Goal: Task Accomplishment & Management: Complete application form

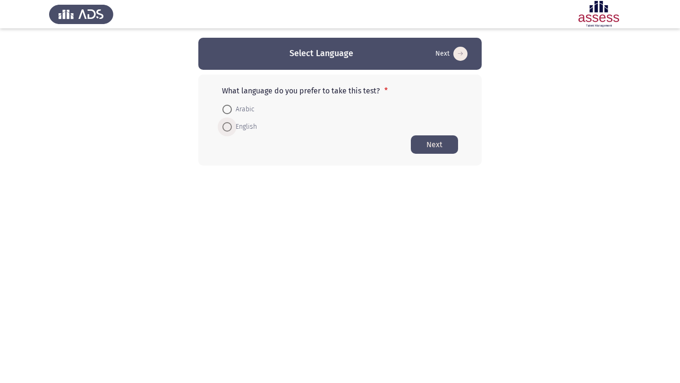
click at [230, 128] on span at bounding box center [226, 126] width 9 height 9
click at [230, 128] on input "English" at bounding box center [226, 126] width 9 height 9
radio input "true"
click at [429, 149] on button "Next" at bounding box center [434, 144] width 47 height 18
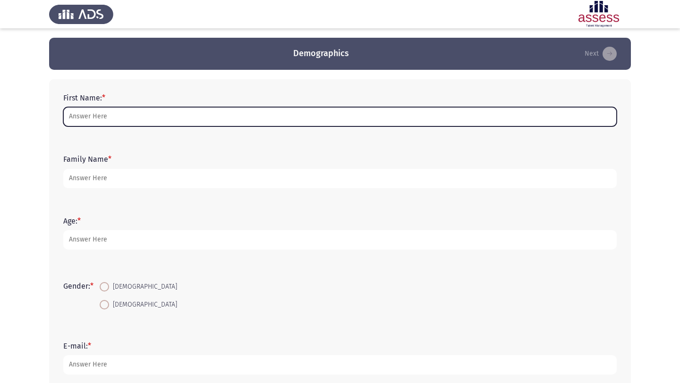
click at [191, 108] on input "First Name: *" at bounding box center [339, 116] width 553 height 19
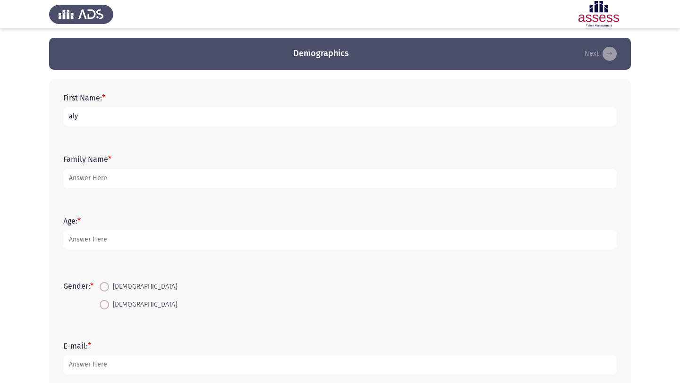
type input "aly"
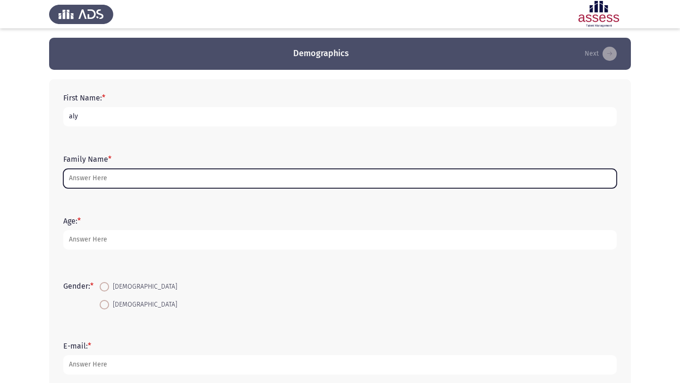
click at [85, 176] on input "Family Name *" at bounding box center [339, 178] width 553 height 19
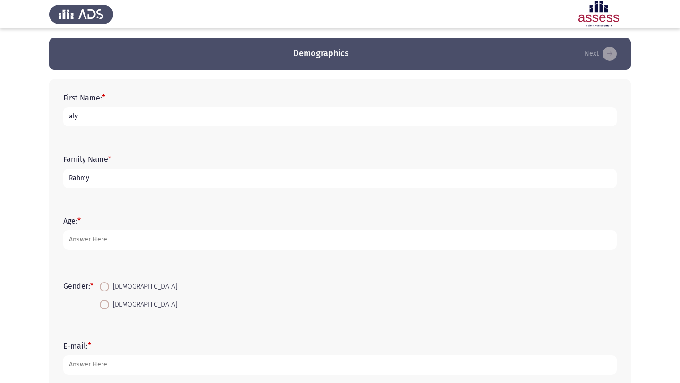
type input "Rahmy"
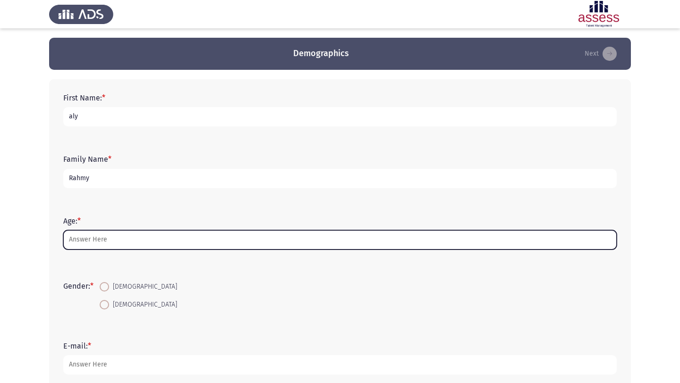
click at [75, 239] on input "Age: *" at bounding box center [339, 239] width 553 height 19
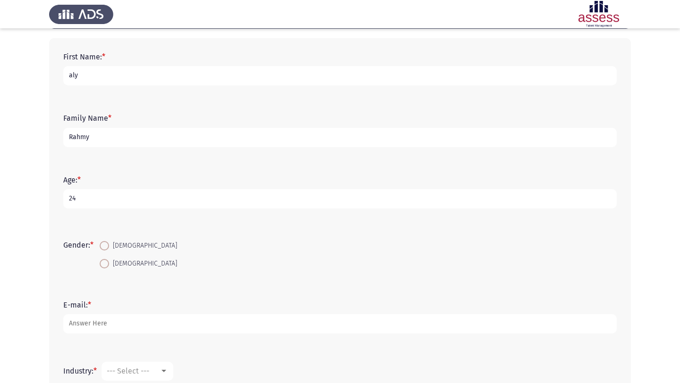
scroll to position [50, 0]
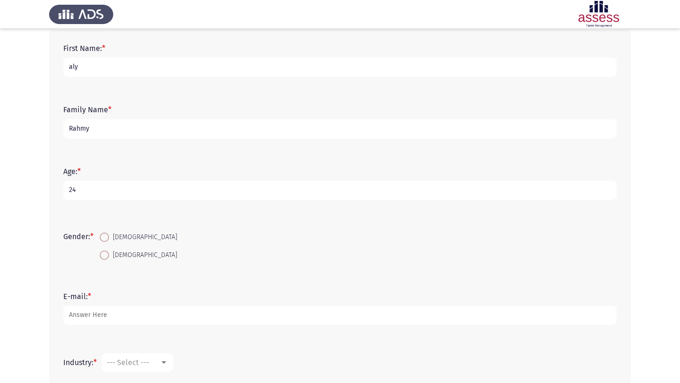
type input "24"
click at [106, 239] on span at bounding box center [104, 237] width 9 height 9
click at [106, 239] on input "[DEMOGRAPHIC_DATA]" at bounding box center [104, 237] width 9 height 9
radio input "true"
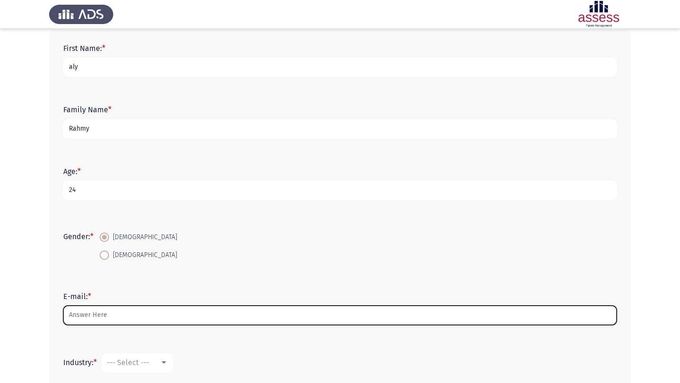
click at [100, 316] on input "E-mail: *" at bounding box center [339, 315] width 553 height 19
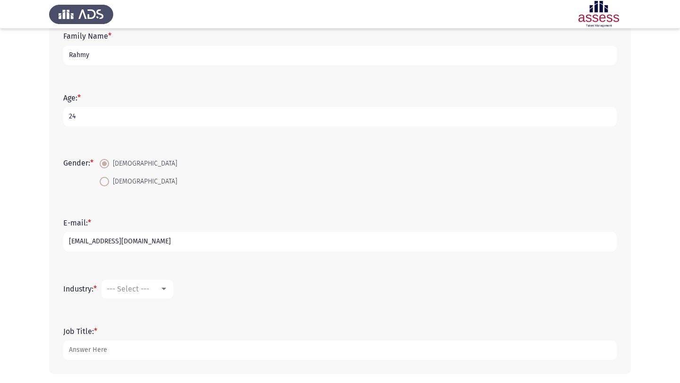
scroll to position [127, 0]
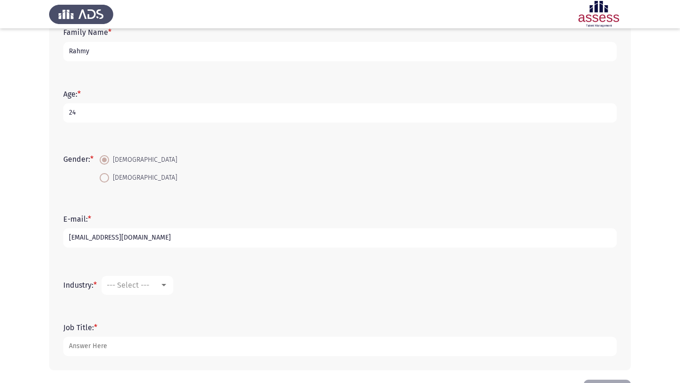
type input "[EMAIL_ADDRESS][DOMAIN_NAME]"
click at [170, 280] on mat-select "--- Select ---" at bounding box center [138, 285] width 72 height 19
click at [166, 286] on div at bounding box center [164, 285] width 5 height 2
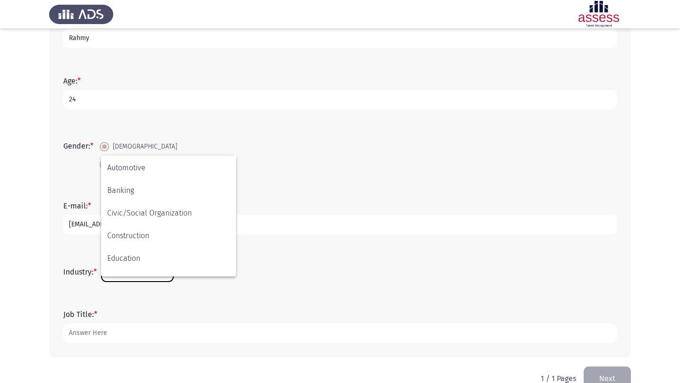
scroll to position [68, 0]
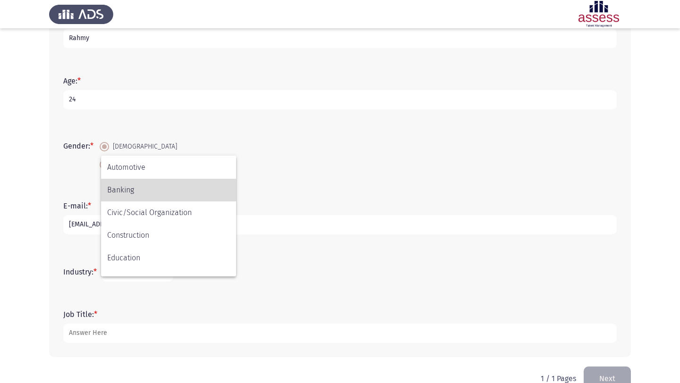
click at [139, 190] on span "Banking" at bounding box center [168, 190] width 123 height 23
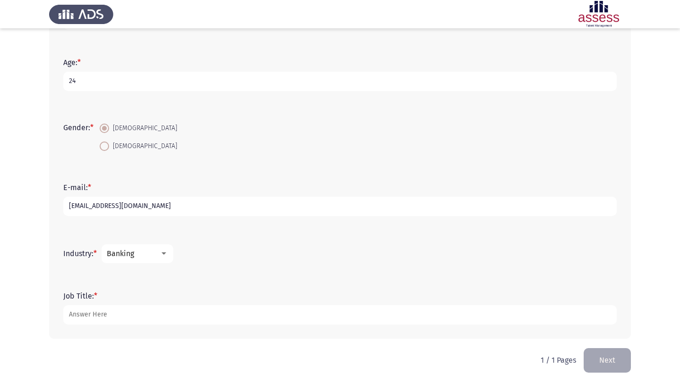
scroll to position [162, 0]
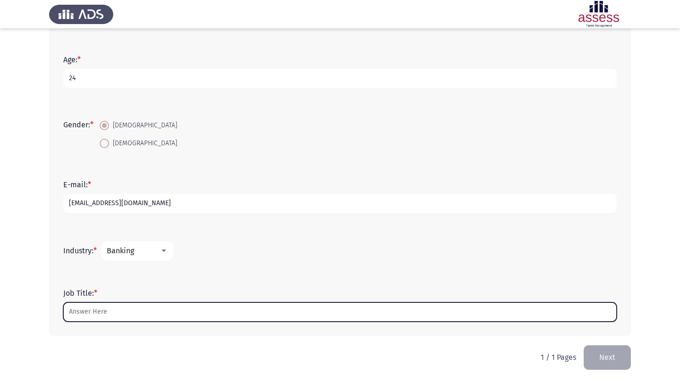
click at [204, 309] on input "Job Title: *" at bounding box center [339, 312] width 553 height 19
type input "`"
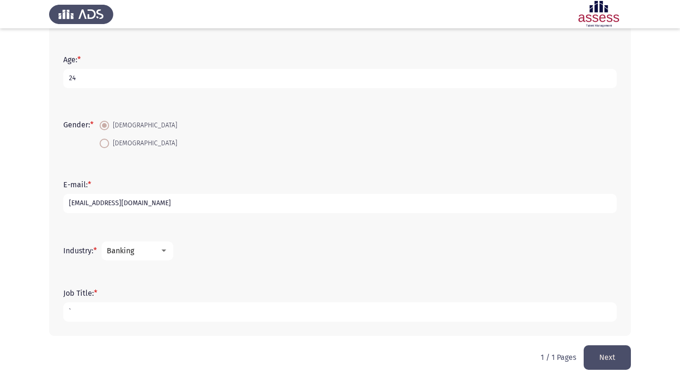
click at [95, 310] on input "`" at bounding box center [339, 312] width 553 height 19
type input "Relationship Manger Euro Region"
click at [596, 357] on button "Next" at bounding box center [607, 358] width 47 height 24
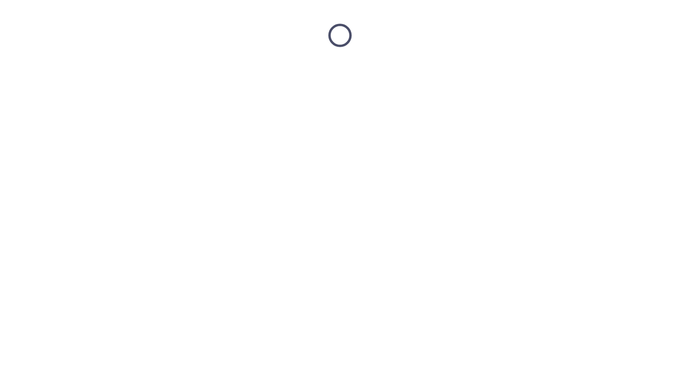
scroll to position [0, 0]
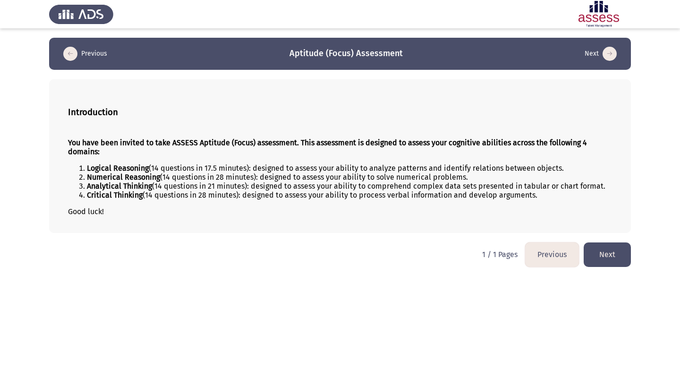
click at [622, 256] on button "Next" at bounding box center [607, 255] width 47 height 24
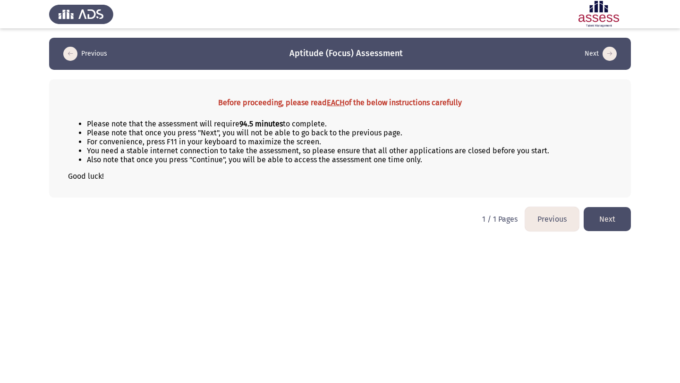
click at [614, 224] on button "Next" at bounding box center [607, 219] width 47 height 24
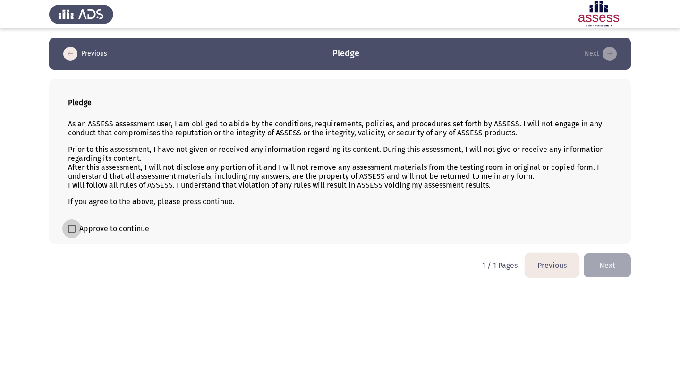
drag, startPoint x: 81, startPoint y: 225, endPoint x: 64, endPoint y: 225, distance: 16.5
click at [64, 225] on div "Pledge As an ASSESS assessment user, I am obliged to abide by the conditions, r…" at bounding box center [340, 161] width 582 height 165
click at [69, 228] on span at bounding box center [72, 229] width 8 height 8
click at [71, 233] on input "Approve to continue" at bounding box center [71, 233] width 0 height 0
checkbox input "true"
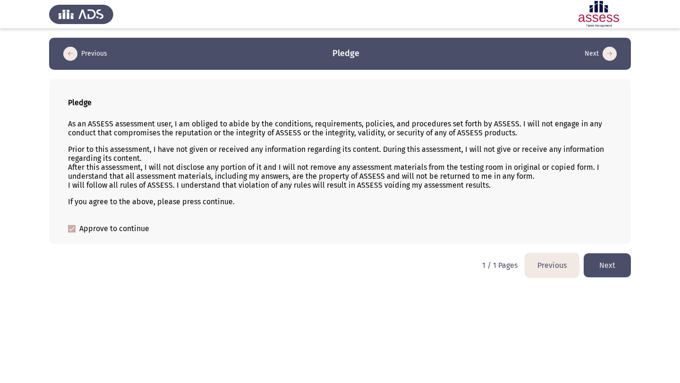
click at [587, 267] on button "Next" at bounding box center [607, 266] width 47 height 24
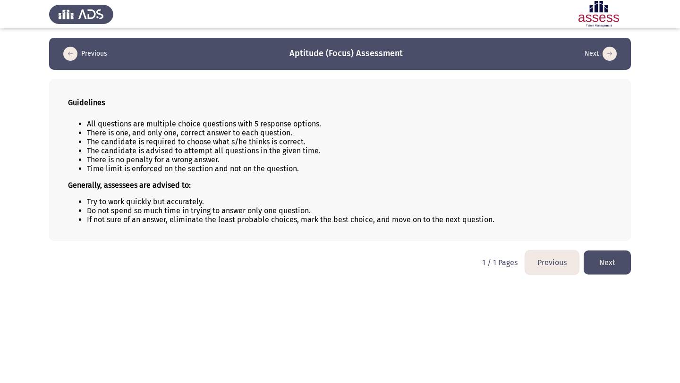
click at [592, 264] on button "Next" at bounding box center [607, 263] width 47 height 24
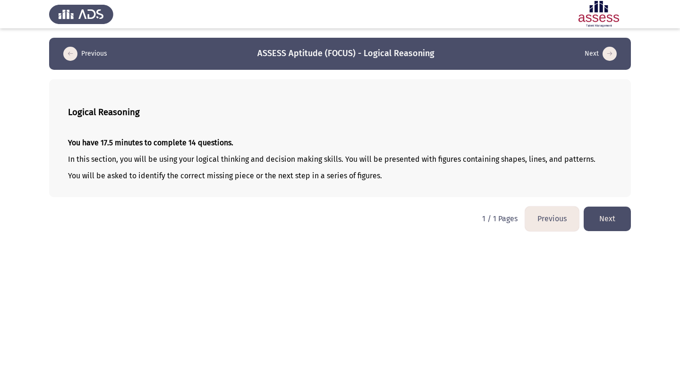
click at [614, 222] on button "Next" at bounding box center [607, 219] width 47 height 24
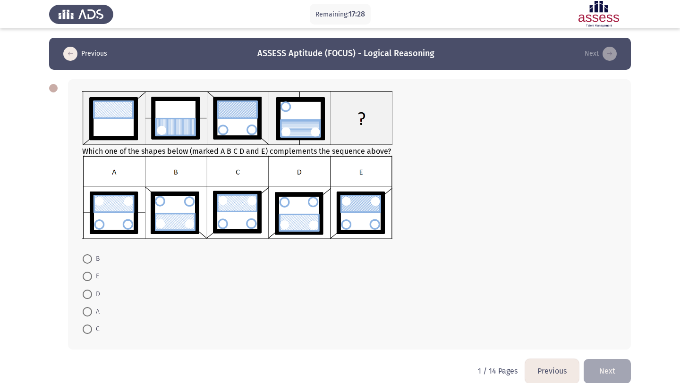
scroll to position [14, 0]
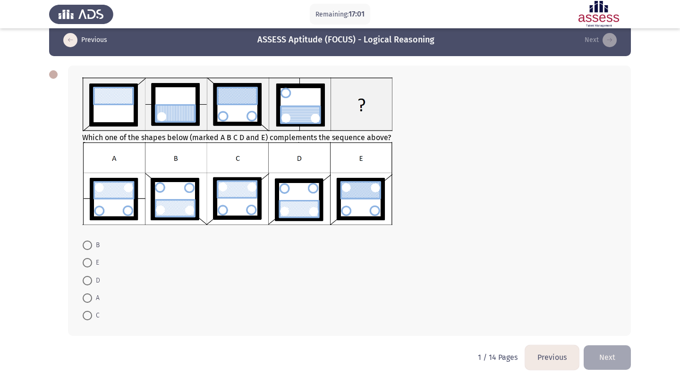
click at [362, 204] on img at bounding box center [237, 184] width 310 height 84
click at [90, 261] on span at bounding box center [87, 262] width 9 height 9
click at [90, 261] on input "E" at bounding box center [87, 262] width 9 height 9
radio input "true"
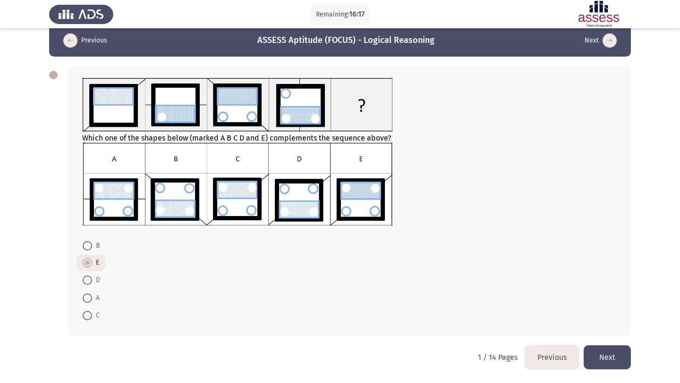
click at [83, 270] on mat-radio-button "E" at bounding box center [91, 263] width 29 height 17
click at [600, 356] on button "Next" at bounding box center [607, 358] width 47 height 24
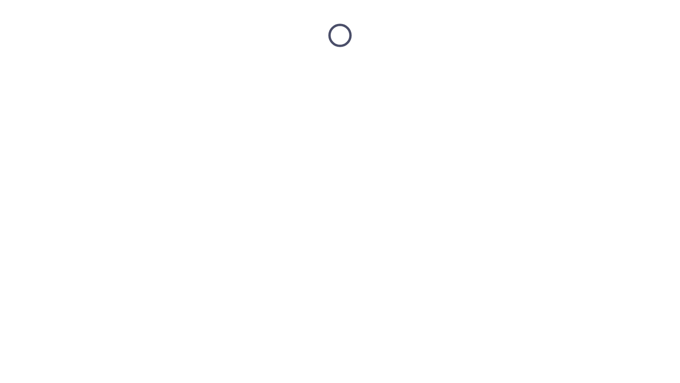
scroll to position [0, 0]
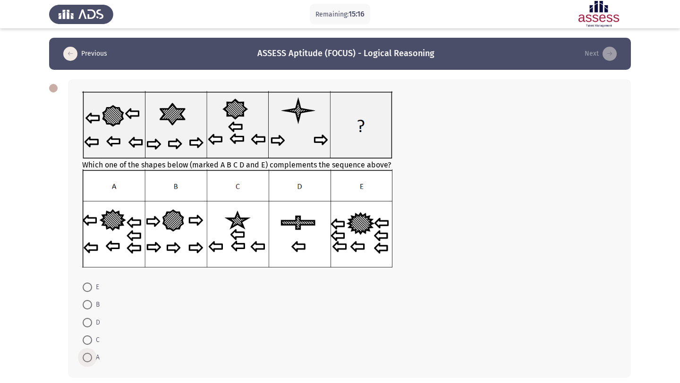
click at [92, 356] on span at bounding box center [87, 357] width 9 height 9
click at [92, 356] on input "A" at bounding box center [87, 357] width 9 height 9
radio input "true"
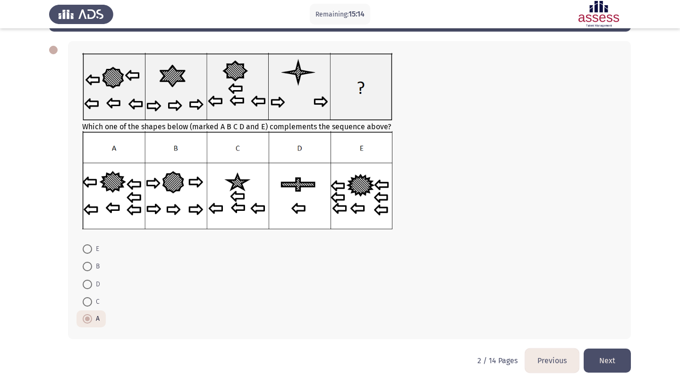
scroll to position [42, 0]
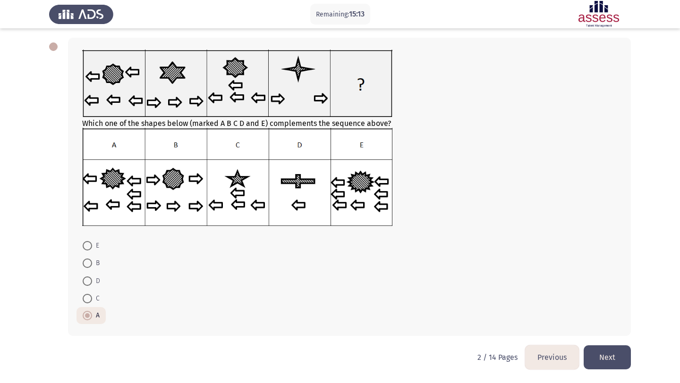
click at [606, 348] on button "Next" at bounding box center [607, 358] width 47 height 24
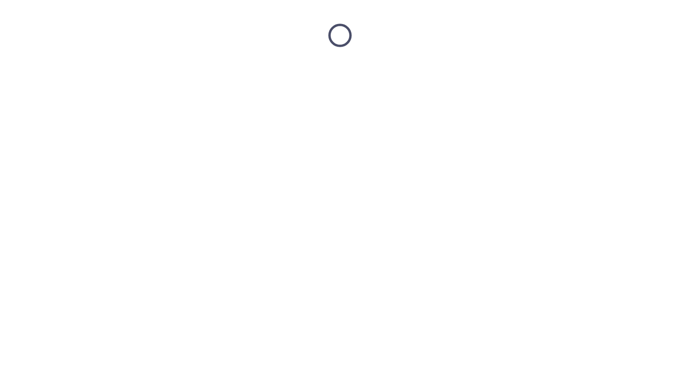
scroll to position [0, 0]
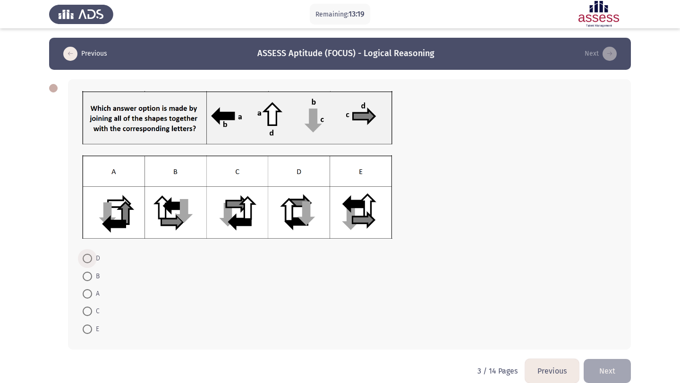
click at [85, 261] on span at bounding box center [87, 258] width 9 height 9
click at [85, 261] on input "D" at bounding box center [87, 258] width 9 height 9
radio input "true"
click at [620, 374] on button "Next" at bounding box center [607, 370] width 47 height 24
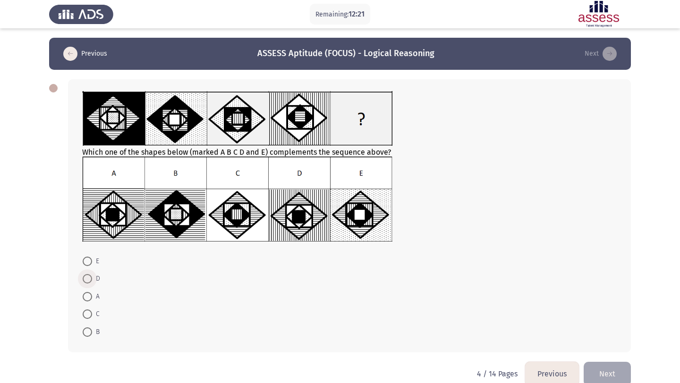
click at [89, 283] on span at bounding box center [87, 278] width 9 height 9
click at [89, 283] on input "D" at bounding box center [87, 278] width 9 height 9
radio input "true"
click at [608, 378] on button "Next" at bounding box center [607, 373] width 47 height 24
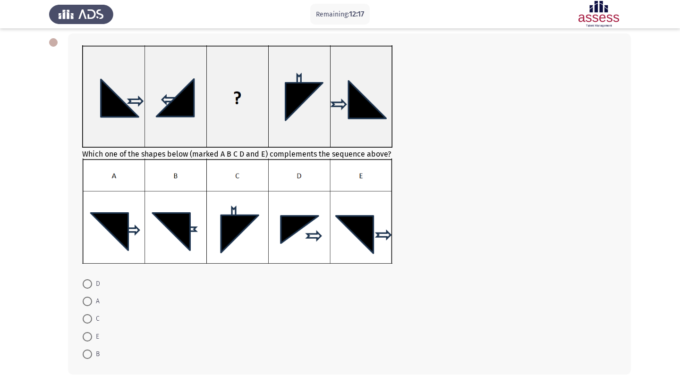
scroll to position [47, 0]
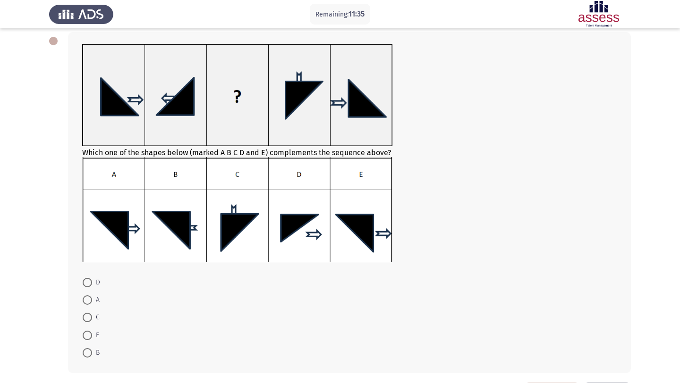
click at [96, 355] on span "B" at bounding box center [96, 353] width 8 height 11
click at [92, 355] on input "B" at bounding box center [87, 353] width 9 height 9
radio input "true"
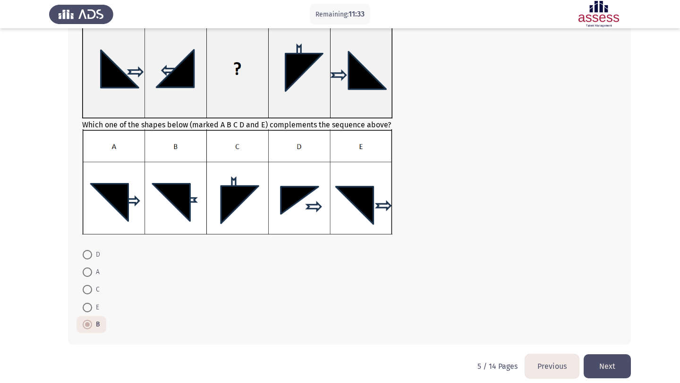
scroll to position [84, 0]
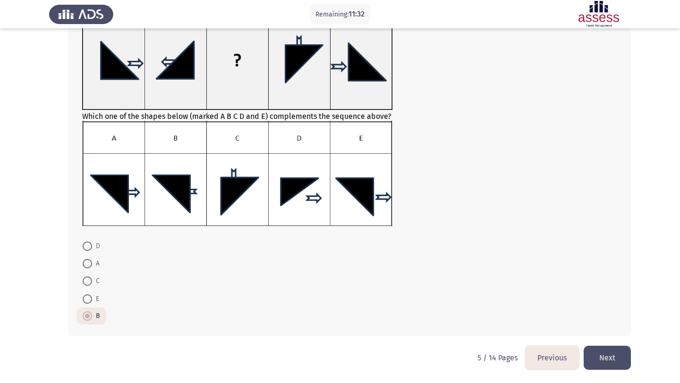
click at [600, 360] on button "Next" at bounding box center [607, 358] width 47 height 24
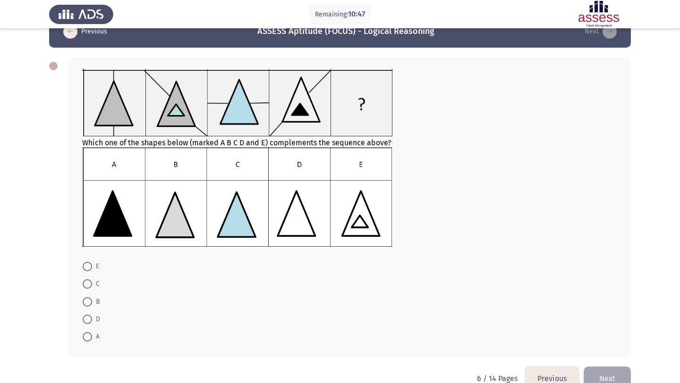
scroll to position [34, 0]
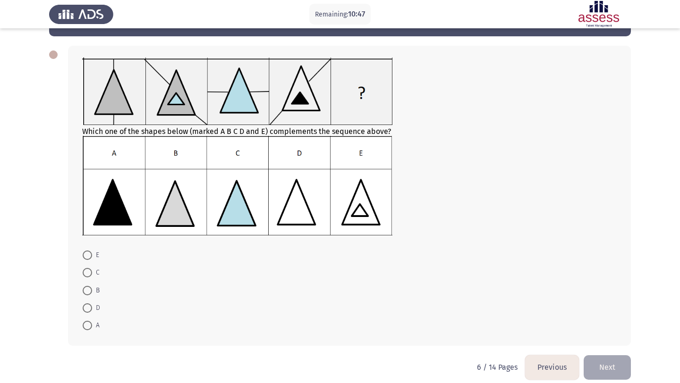
click at [90, 307] on span at bounding box center [87, 308] width 9 height 9
click at [90, 307] on input "D" at bounding box center [87, 308] width 9 height 9
radio input "true"
click at [597, 363] on button "Next" at bounding box center [607, 367] width 47 height 24
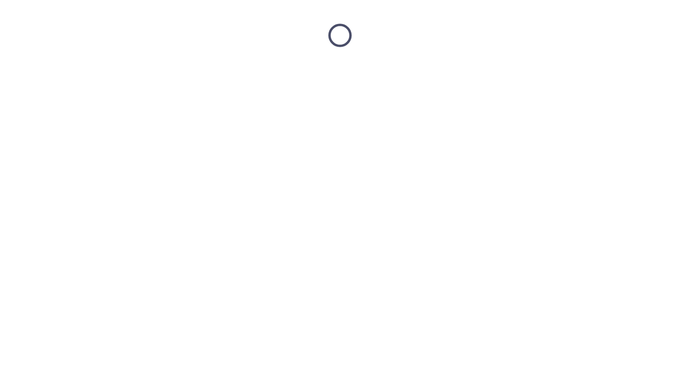
scroll to position [0, 0]
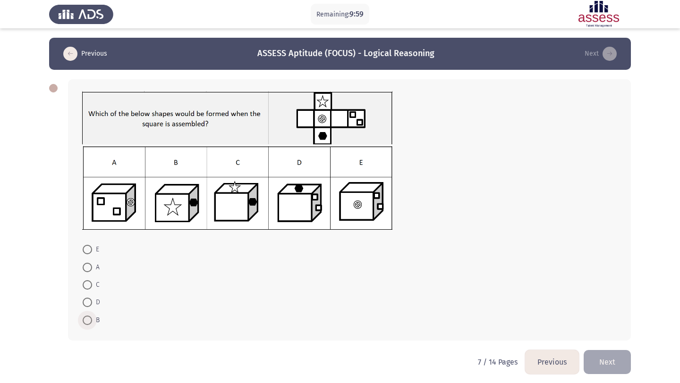
click at [87, 315] on label "B" at bounding box center [91, 320] width 17 height 11
click at [87, 316] on input "B" at bounding box center [87, 320] width 9 height 9
radio input "true"
click at [617, 363] on button "Next" at bounding box center [607, 361] width 47 height 24
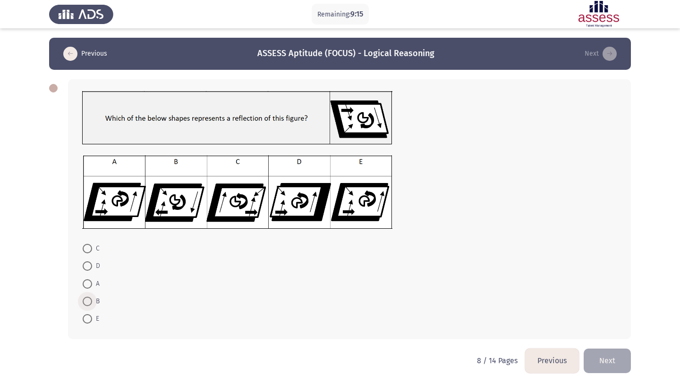
click at [84, 300] on span at bounding box center [87, 301] width 9 height 9
click at [84, 300] on input "B" at bounding box center [87, 301] width 9 height 9
radio input "true"
click at [614, 367] on button "Next" at bounding box center [607, 361] width 47 height 24
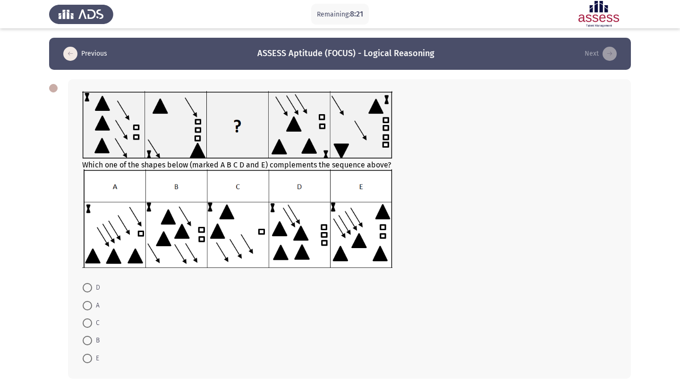
click at [89, 359] on span at bounding box center [87, 358] width 9 height 9
click at [89, 359] on input "E" at bounding box center [87, 358] width 9 height 9
radio input "true"
click at [611, 60] on icon "load next page" at bounding box center [610, 54] width 14 height 14
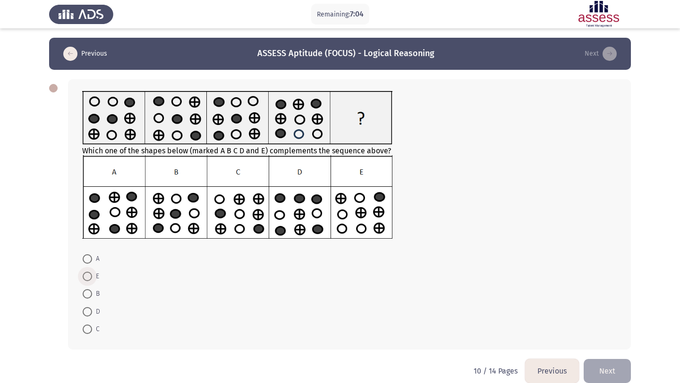
click at [94, 275] on span "E" at bounding box center [95, 276] width 7 height 11
click at [92, 275] on input "E" at bounding box center [87, 276] width 9 height 9
radio input "true"
click at [616, 379] on button "Next" at bounding box center [607, 371] width 47 height 24
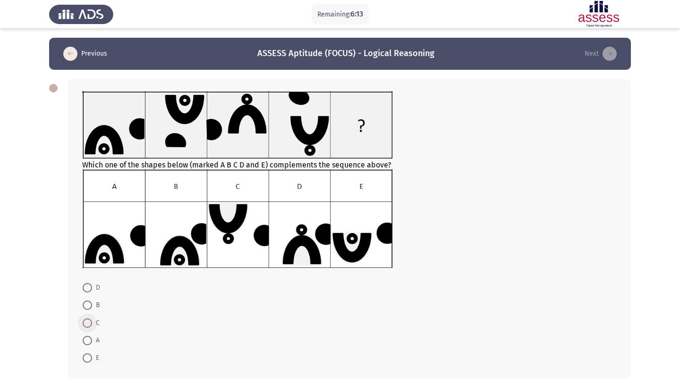
click at [92, 321] on span "C" at bounding box center [96, 323] width 8 height 11
click at [92, 321] on input "C" at bounding box center [87, 323] width 9 height 9
radio input "true"
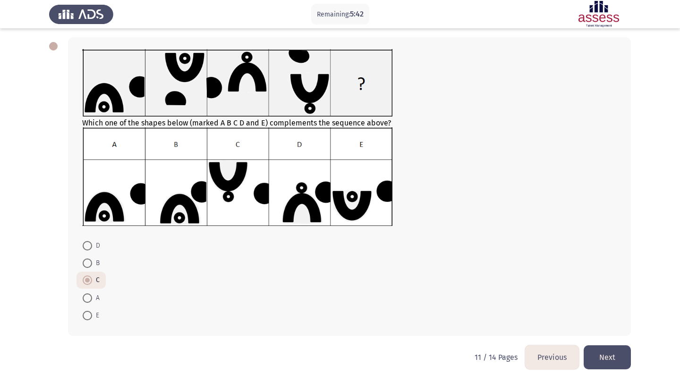
click at [600, 357] on button "Next" at bounding box center [607, 358] width 47 height 24
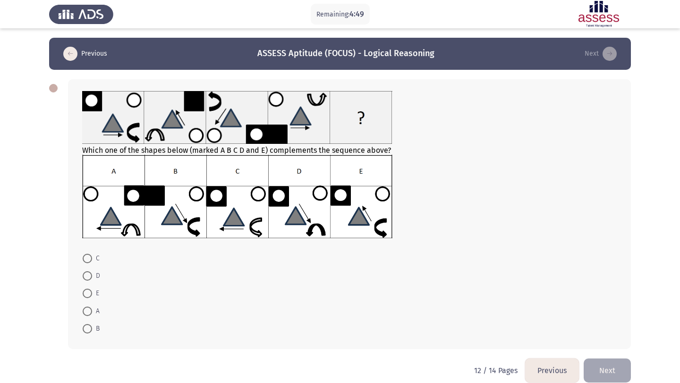
click at [85, 255] on span at bounding box center [87, 258] width 9 height 9
click at [85, 255] on input "C" at bounding box center [87, 258] width 9 height 9
radio input "true"
click at [591, 374] on button "Next" at bounding box center [607, 370] width 47 height 24
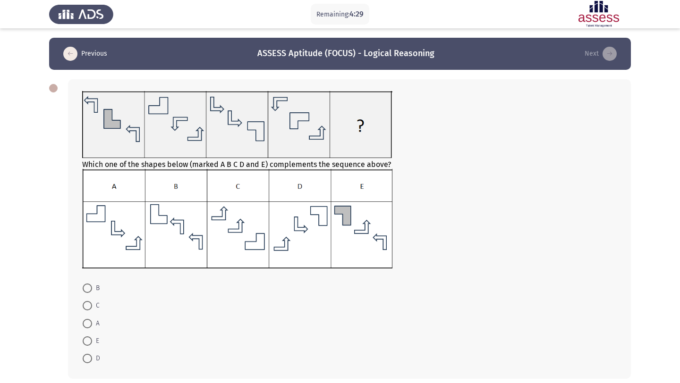
click at [85, 342] on span at bounding box center [87, 341] width 9 height 9
click at [85, 342] on input "E" at bounding box center [87, 341] width 9 height 9
radio input "true"
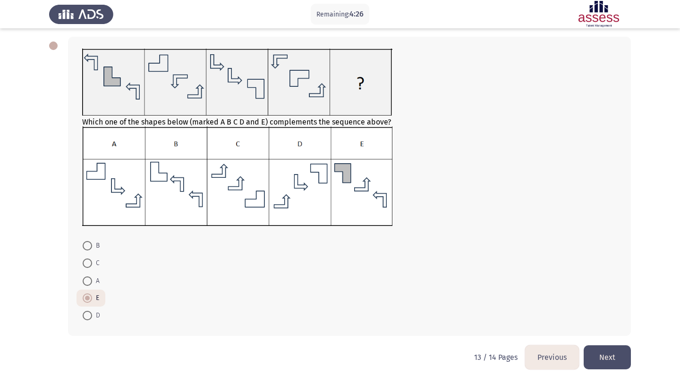
click at [602, 348] on button "Next" at bounding box center [607, 358] width 47 height 24
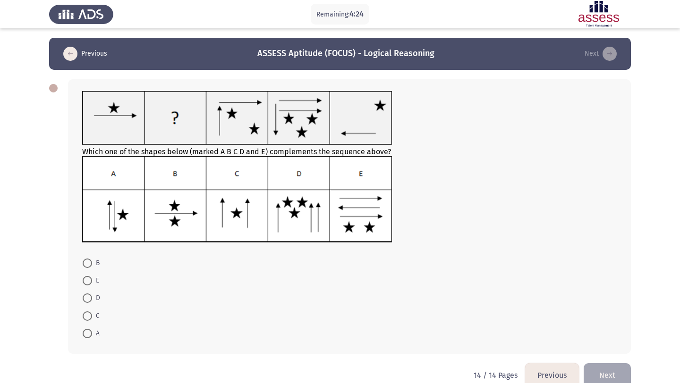
scroll to position [18, 0]
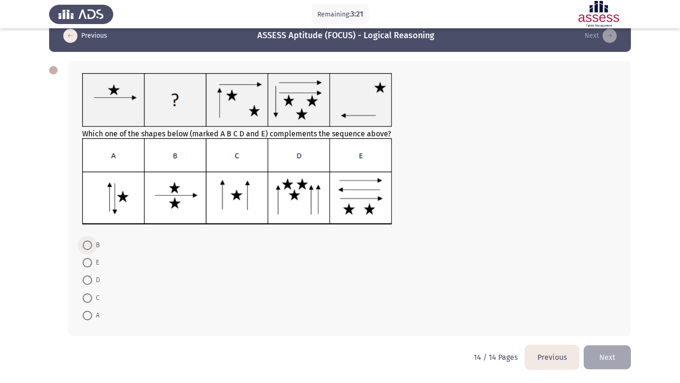
click at [87, 250] on label "B" at bounding box center [91, 245] width 17 height 11
click at [87, 250] on input "B" at bounding box center [87, 245] width 9 height 9
radio input "true"
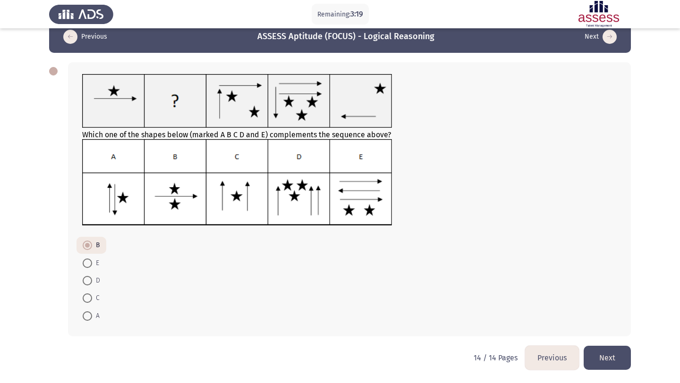
click at [606, 353] on button "Next" at bounding box center [607, 358] width 47 height 24
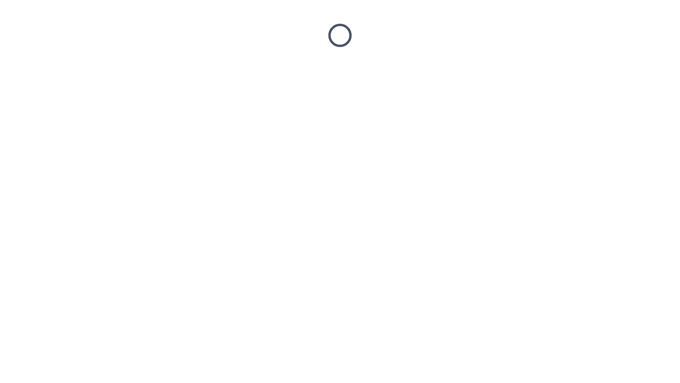
scroll to position [0, 0]
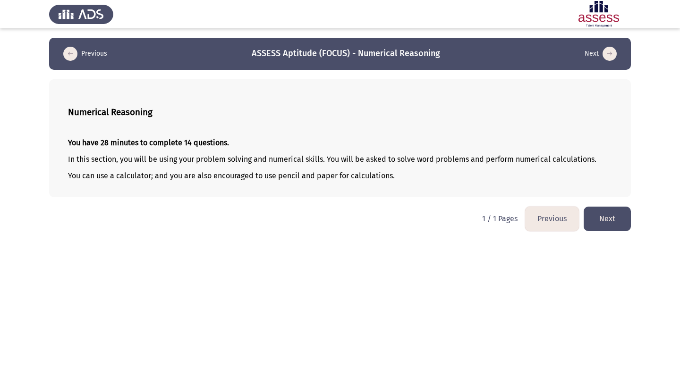
click at [606, 219] on button "Next" at bounding box center [607, 219] width 47 height 24
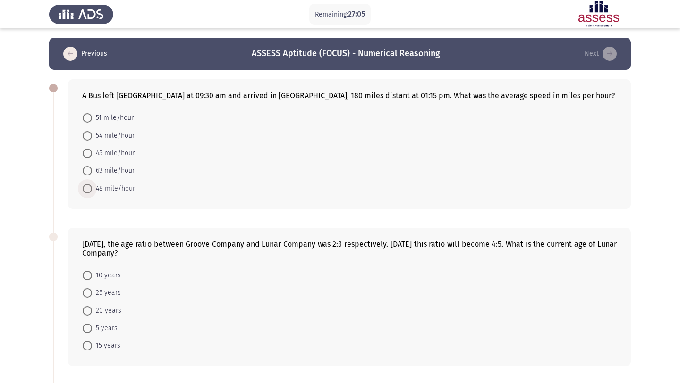
click at [107, 193] on span "48 mile/hour" at bounding box center [113, 188] width 43 height 11
click at [92, 193] on input "48 mile/hour" at bounding box center [87, 188] width 9 height 9
radio input "true"
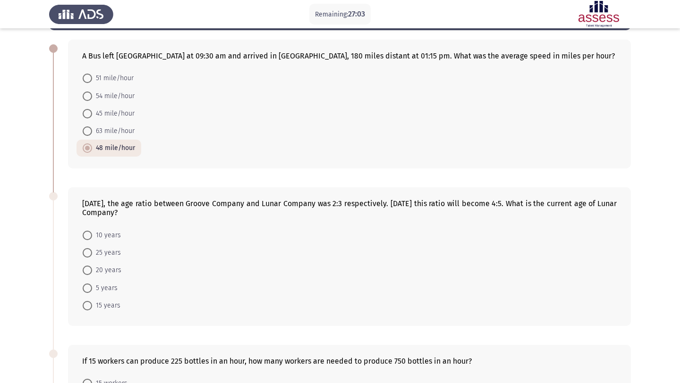
scroll to position [49, 0]
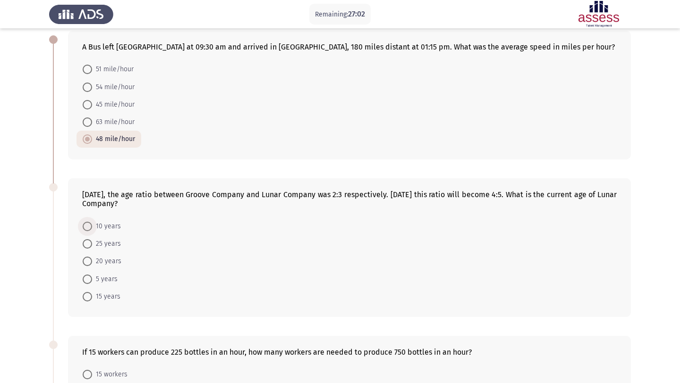
click at [87, 230] on span at bounding box center [87, 226] width 9 height 9
click at [87, 230] on input "10 years" at bounding box center [87, 226] width 9 height 9
radio input "true"
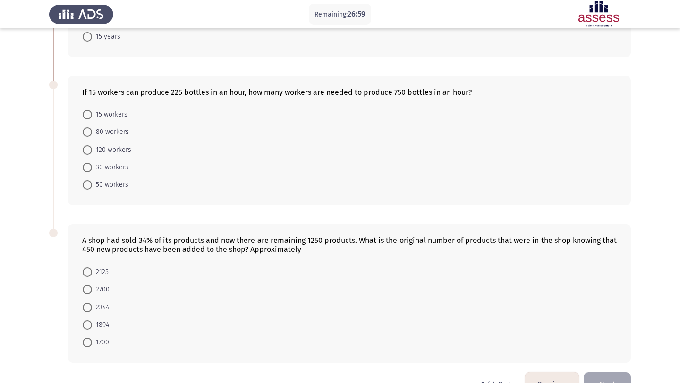
scroll to position [307, 0]
click at [94, 185] on span "50 workers" at bounding box center [110, 186] width 36 height 11
click at [92, 185] on input "50 workers" at bounding box center [87, 186] width 9 height 9
radio input "true"
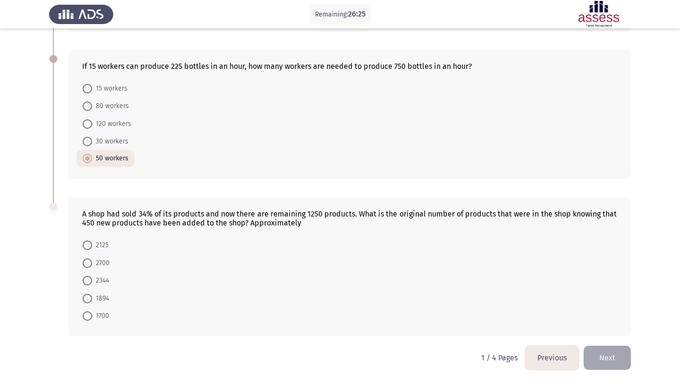
scroll to position [333, 0]
click at [88, 283] on span at bounding box center [87, 282] width 9 height 9
click at [88, 283] on input "2344" at bounding box center [87, 282] width 9 height 9
radio input "true"
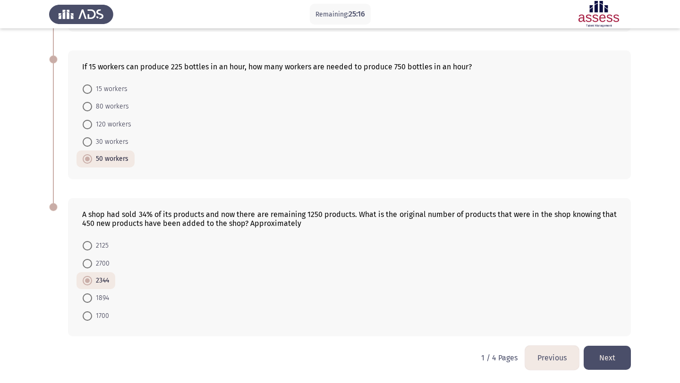
click at [617, 356] on button "Next" at bounding box center [607, 358] width 47 height 24
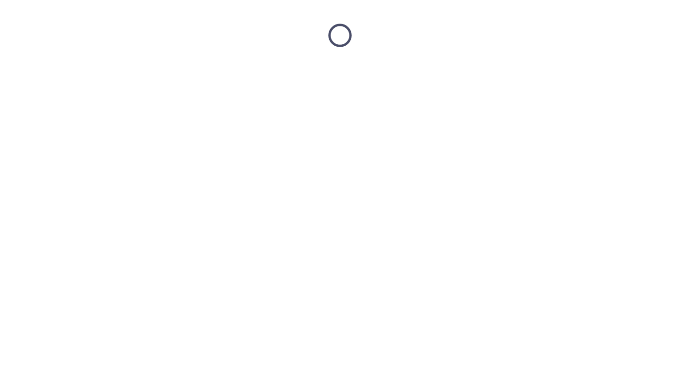
scroll to position [0, 0]
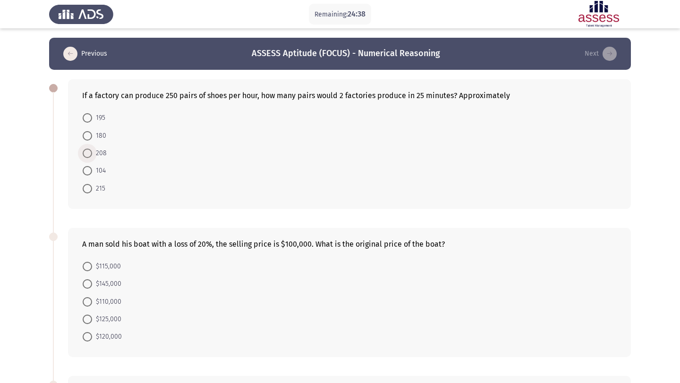
click at [95, 157] on span "208" at bounding box center [99, 153] width 15 height 11
click at [92, 157] on input "208" at bounding box center [87, 153] width 9 height 9
radio input "true"
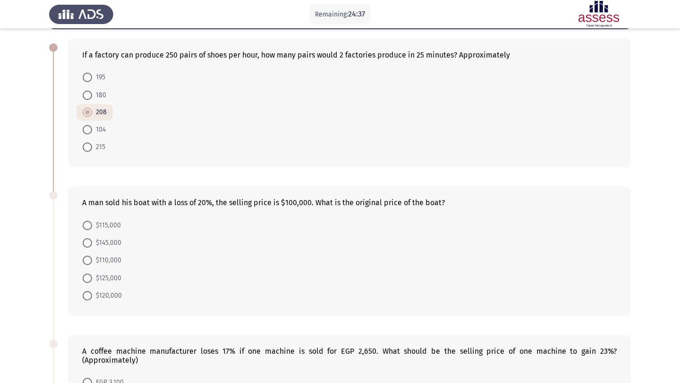
scroll to position [55, 0]
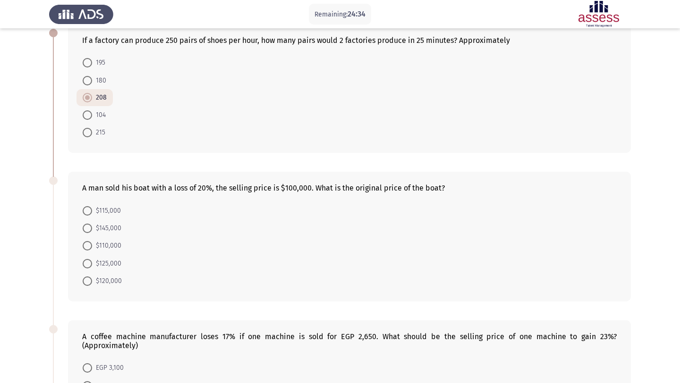
click at [110, 261] on span "$125,000" at bounding box center [106, 263] width 29 height 11
click at [92, 261] on input "$125,000" at bounding box center [87, 263] width 9 height 9
radio input "true"
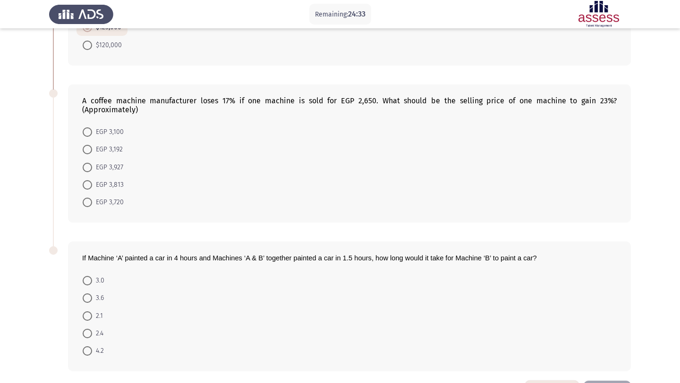
scroll to position [326, 0]
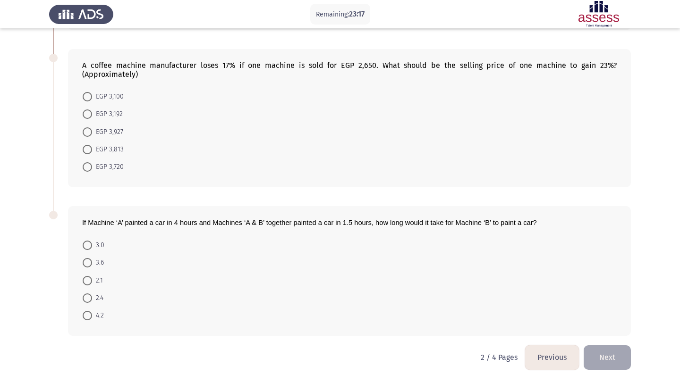
click at [92, 125] on mat-radio-button "EGP 3,927" at bounding box center [103, 131] width 53 height 17
click at [92, 130] on span "EGP 3,927" at bounding box center [107, 132] width 31 height 11
click at [92, 130] on input "EGP 3,927" at bounding box center [87, 132] width 9 height 9
radio input "true"
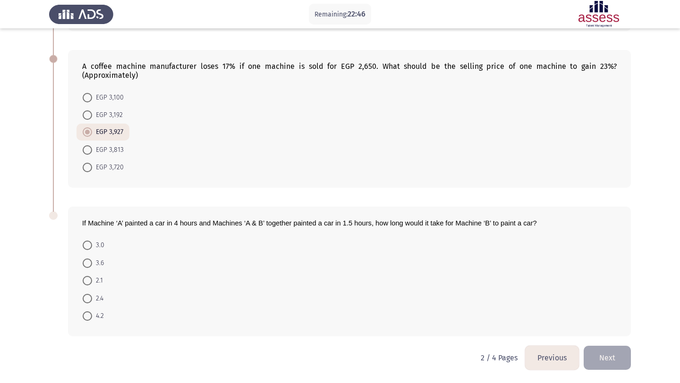
click at [85, 298] on span at bounding box center [87, 298] width 9 height 9
click at [85, 298] on input "2.4" at bounding box center [87, 298] width 9 height 9
radio input "true"
click at [607, 355] on button "Next" at bounding box center [607, 358] width 47 height 24
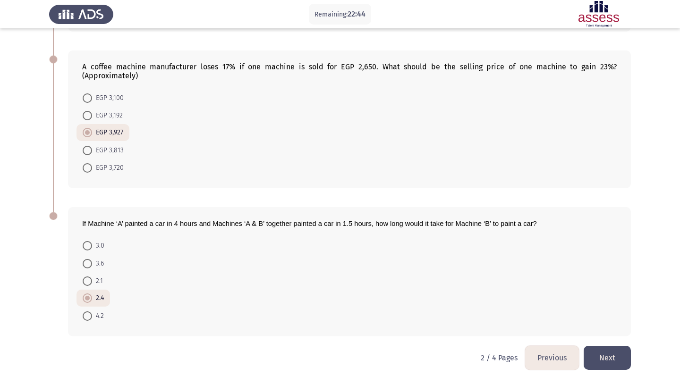
scroll to position [0, 0]
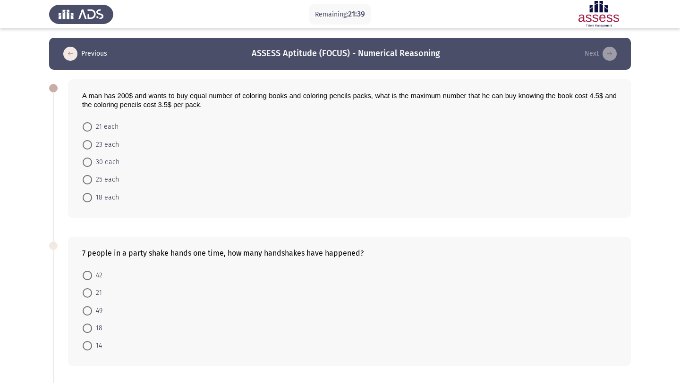
click at [92, 177] on span "25 each" at bounding box center [105, 179] width 27 height 11
click at [92, 177] on input "25 each" at bounding box center [87, 179] width 9 height 9
radio input "true"
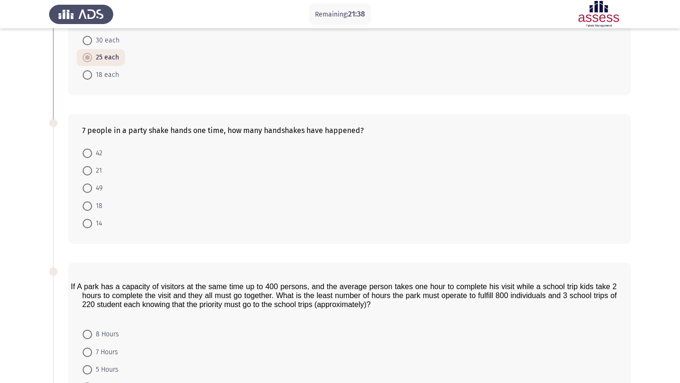
scroll to position [123, 0]
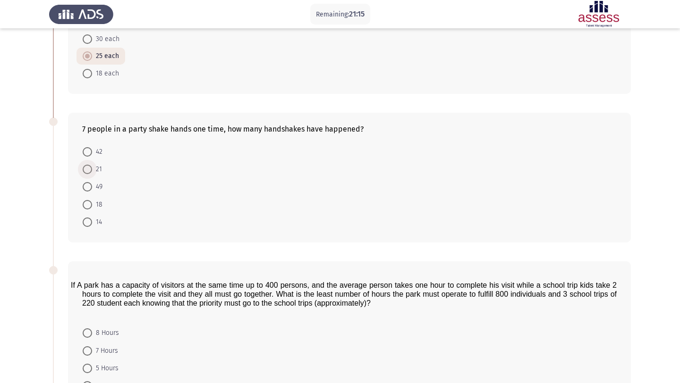
click at [85, 174] on label "21" at bounding box center [92, 169] width 19 height 11
click at [85, 174] on input "21" at bounding box center [87, 169] width 9 height 9
radio input "true"
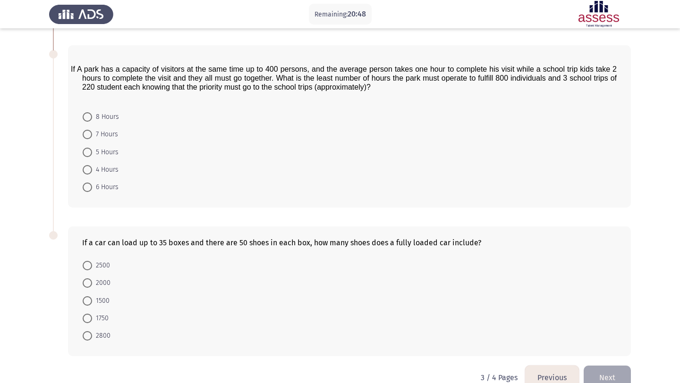
scroll to position [338, 0]
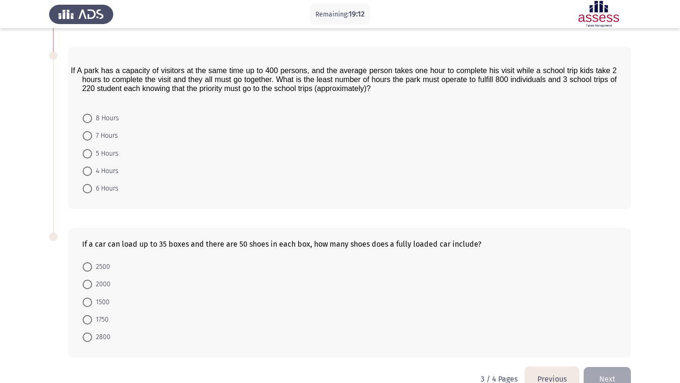
click at [83, 138] on span at bounding box center [87, 135] width 9 height 9
click at [83, 138] on input "7 Hours" at bounding box center [87, 135] width 9 height 9
radio input "true"
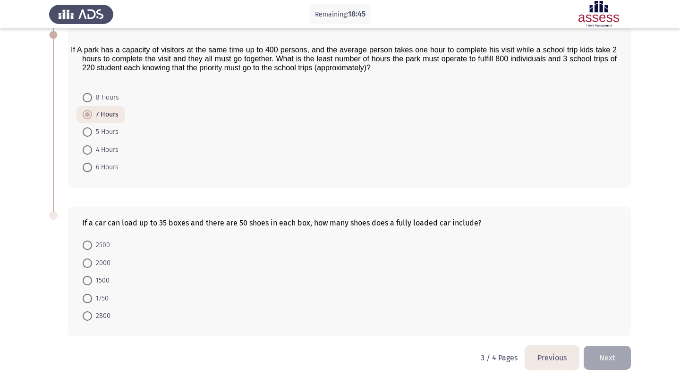
click at [90, 300] on span at bounding box center [87, 298] width 9 height 9
click at [90, 300] on input "1750" at bounding box center [87, 298] width 9 height 9
radio input "true"
click at [605, 356] on button "Next" at bounding box center [607, 358] width 47 height 24
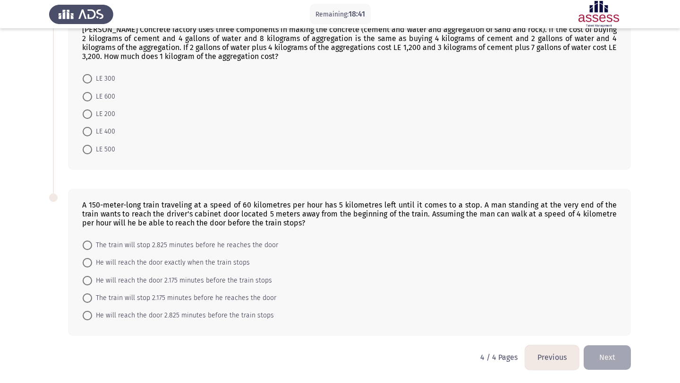
scroll to position [0, 0]
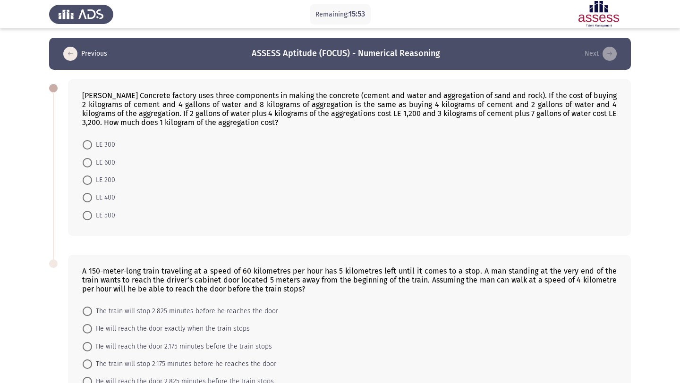
click at [93, 183] on span "LE 200" at bounding box center [103, 180] width 23 height 11
click at [92, 183] on input "LE 200" at bounding box center [87, 180] width 9 height 9
radio input "true"
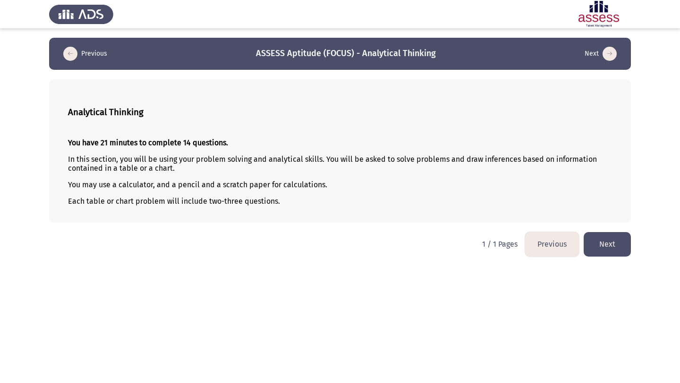
click at [601, 247] on button "Next" at bounding box center [607, 244] width 47 height 24
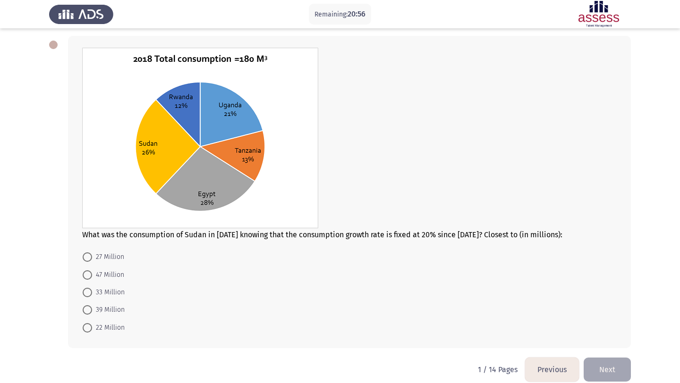
scroll to position [43, 0]
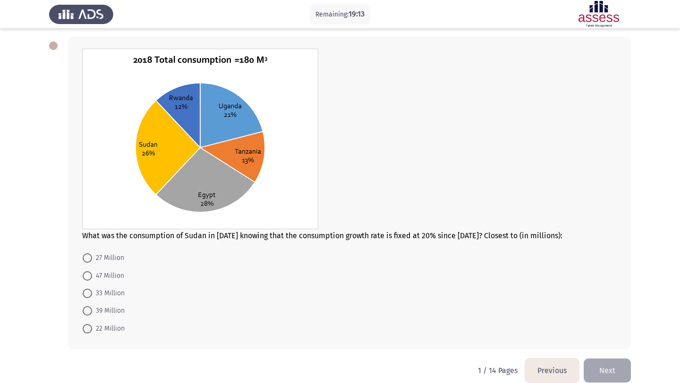
click at [86, 315] on span at bounding box center [87, 310] width 9 height 9
click at [86, 315] on input "39 Million" at bounding box center [87, 310] width 9 height 9
radio input "true"
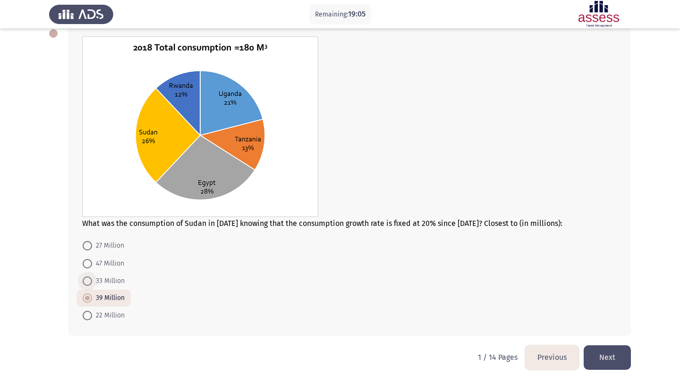
click at [85, 286] on span at bounding box center [87, 281] width 9 height 9
click at [85, 286] on input "33 Million" at bounding box center [87, 281] width 9 height 9
radio input "true"
click at [615, 358] on button "Next" at bounding box center [607, 358] width 47 height 24
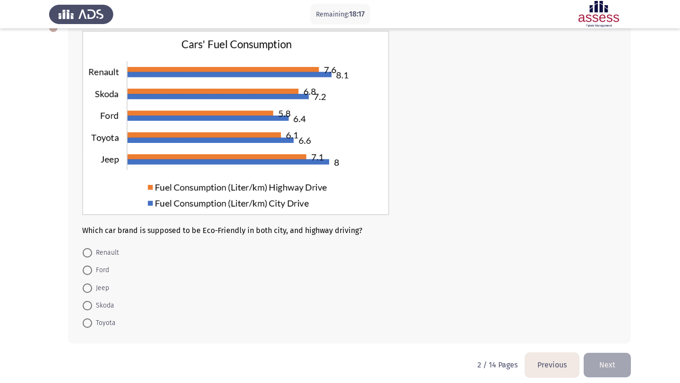
scroll to position [68, 0]
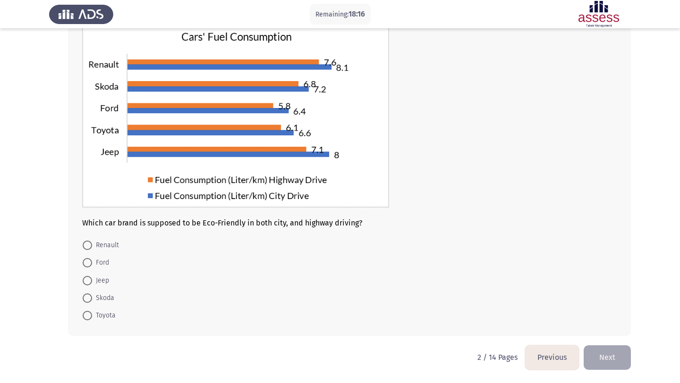
click at [87, 318] on span at bounding box center [87, 315] width 9 height 9
click at [87, 318] on input "Toyota" at bounding box center [87, 315] width 9 height 9
radio input "true"
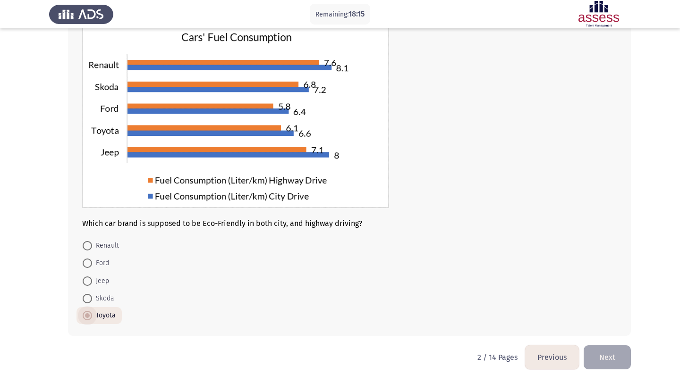
scroll to position [68, 0]
click at [613, 360] on button "Next" at bounding box center [607, 358] width 47 height 24
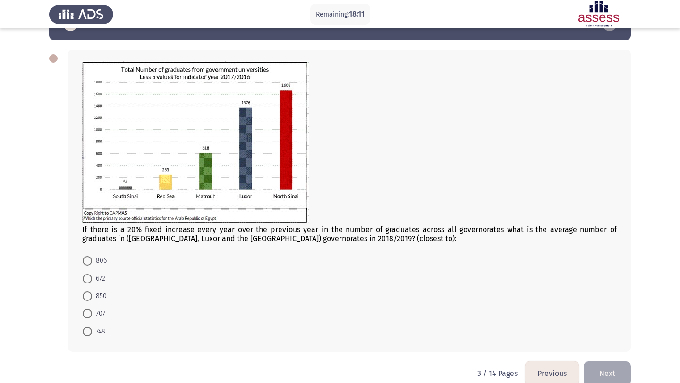
scroll to position [45, 0]
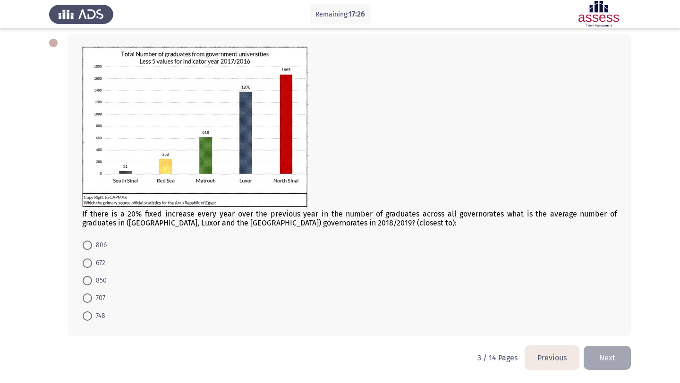
drag, startPoint x: 614, startPoint y: 355, endPoint x: 601, endPoint y: 358, distance: 14.1
click at [601, 358] on button "Next" at bounding box center [607, 358] width 47 height 24
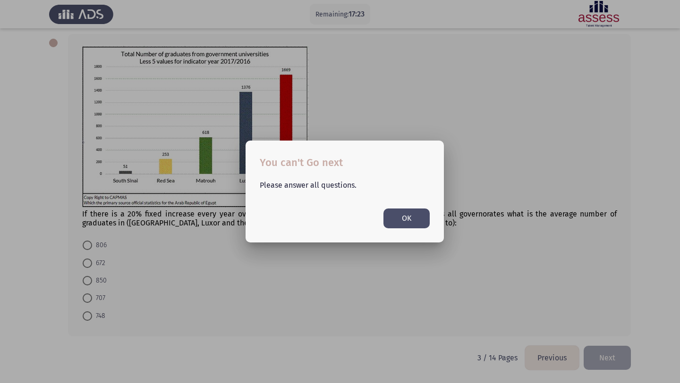
click at [409, 223] on button "OK" at bounding box center [406, 218] width 46 height 19
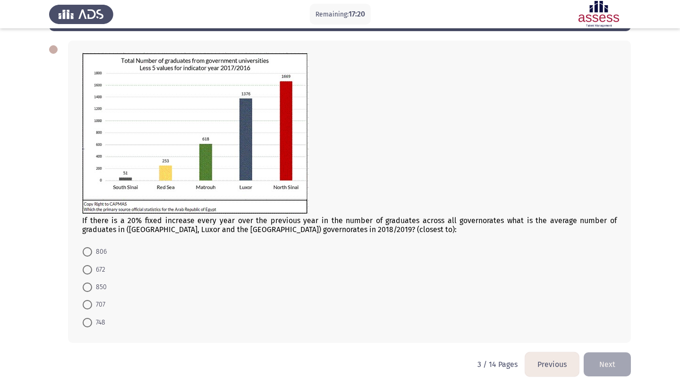
scroll to position [35, 0]
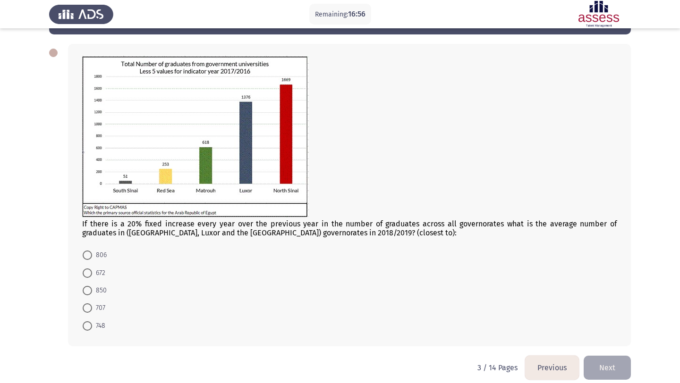
click at [93, 306] on span "707" at bounding box center [98, 308] width 13 height 11
click at [92, 306] on input "707" at bounding box center [87, 308] width 9 height 9
radio input "true"
click at [606, 360] on button "Next" at bounding box center [607, 367] width 47 height 24
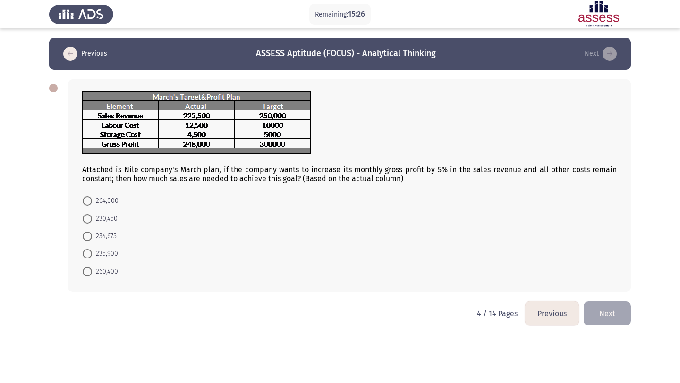
click at [94, 269] on span "260,400" at bounding box center [105, 271] width 26 height 11
click at [92, 269] on input "260,400" at bounding box center [87, 271] width 9 height 9
radio input "true"
click at [611, 316] on button "Next" at bounding box center [607, 313] width 47 height 24
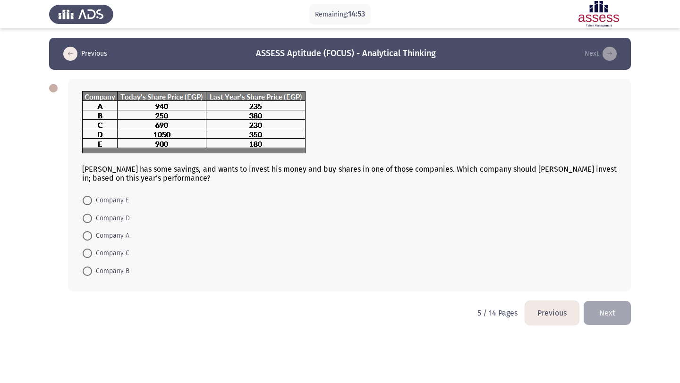
click at [89, 201] on span at bounding box center [87, 200] width 9 height 9
click at [89, 201] on input "Company E" at bounding box center [87, 200] width 9 height 9
radio input "true"
click at [617, 318] on button "Next" at bounding box center [607, 312] width 47 height 24
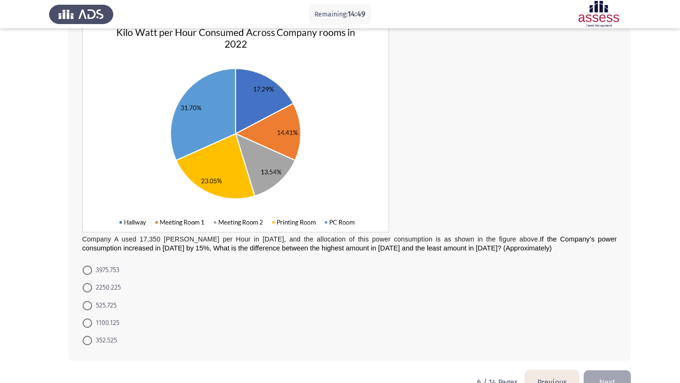
scroll to position [67, 0]
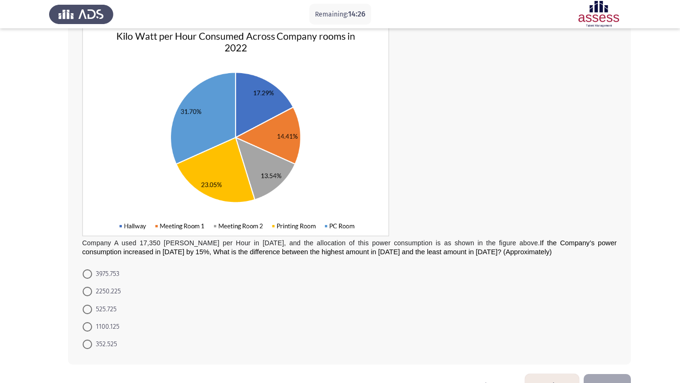
click at [89, 273] on span at bounding box center [87, 274] width 9 height 9
click at [89, 273] on input "3975.753" at bounding box center [87, 274] width 9 height 9
radio input "true"
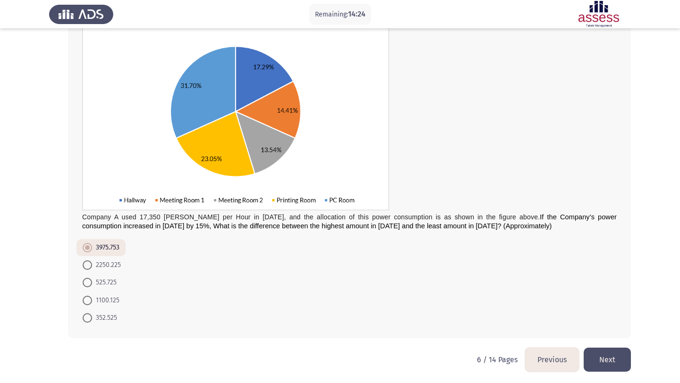
click at [596, 360] on button "Next" at bounding box center [607, 360] width 47 height 24
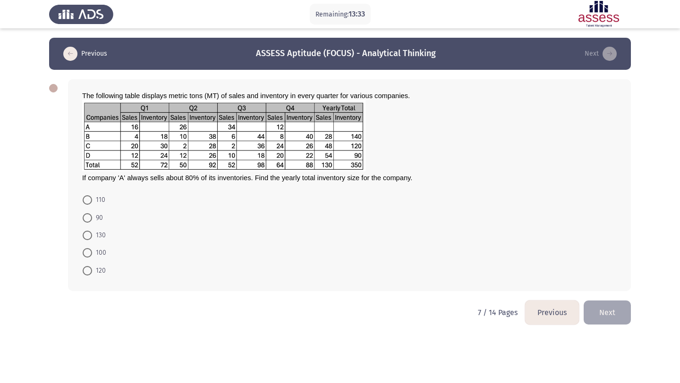
click at [87, 251] on span at bounding box center [87, 252] width 9 height 9
click at [87, 251] on input "100" at bounding box center [87, 252] width 9 height 9
radio input "true"
click at [597, 311] on button "Next" at bounding box center [607, 312] width 47 height 24
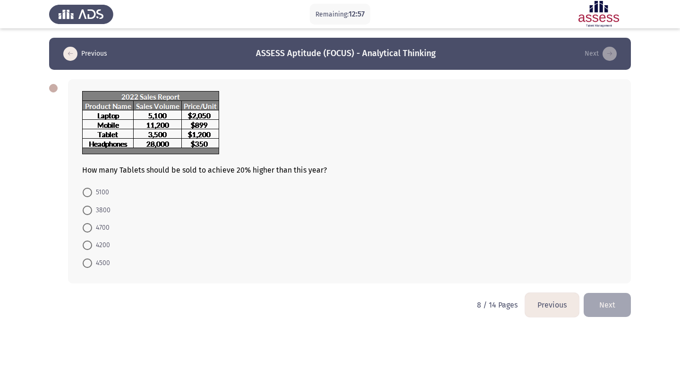
click at [92, 241] on span "4200" at bounding box center [101, 245] width 18 height 11
click at [92, 241] on input "4200" at bounding box center [87, 245] width 9 height 9
radio input "true"
click at [606, 303] on button "Next" at bounding box center [607, 304] width 47 height 24
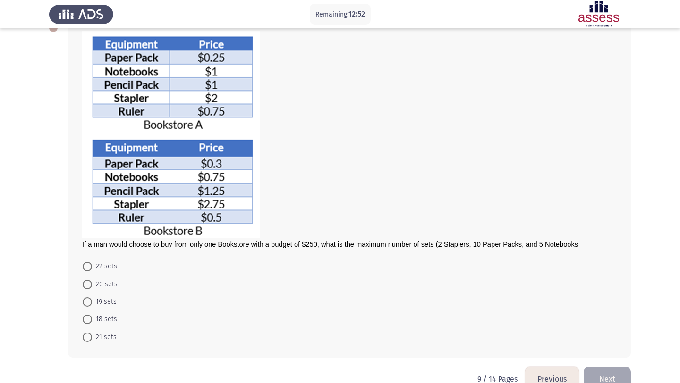
scroll to position [59, 0]
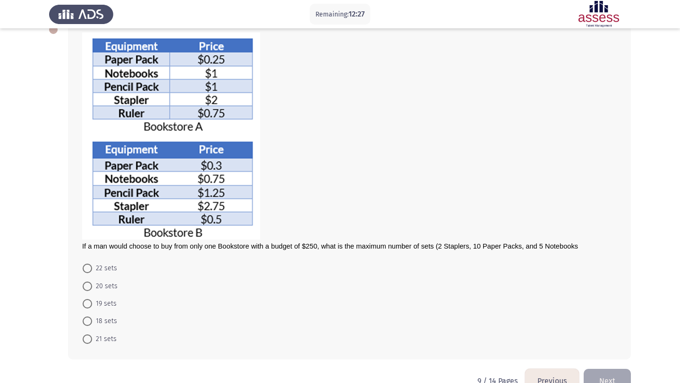
click at [90, 324] on span at bounding box center [87, 321] width 9 height 9
click at [90, 324] on input "18 sets" at bounding box center [87, 321] width 9 height 9
radio input "true"
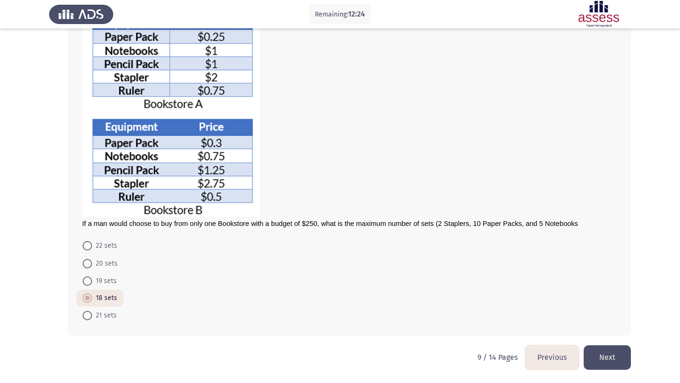
click at [602, 353] on button "Next" at bounding box center [607, 358] width 47 height 24
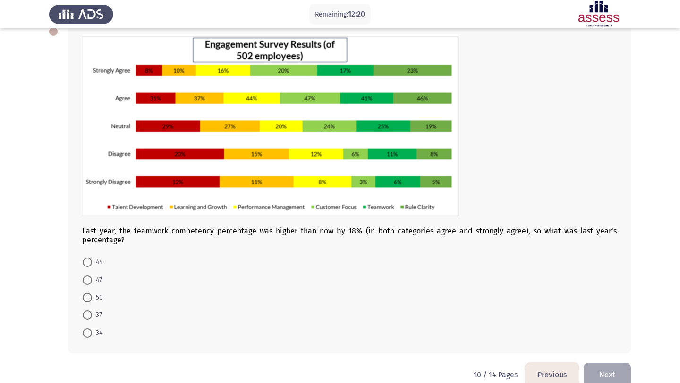
scroll to position [57, 0]
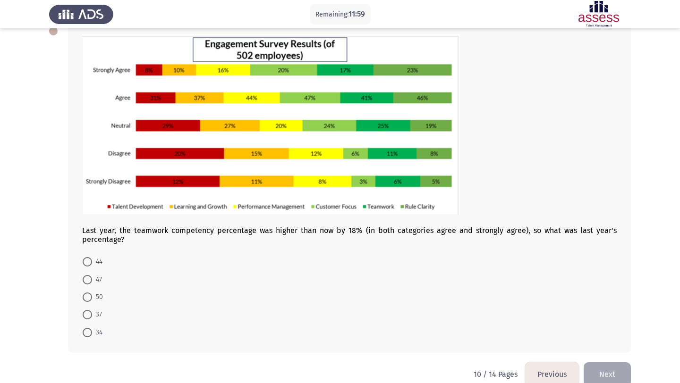
click at [91, 281] on span at bounding box center [87, 279] width 9 height 9
click at [91, 281] on input "47" at bounding box center [87, 279] width 9 height 9
radio input "true"
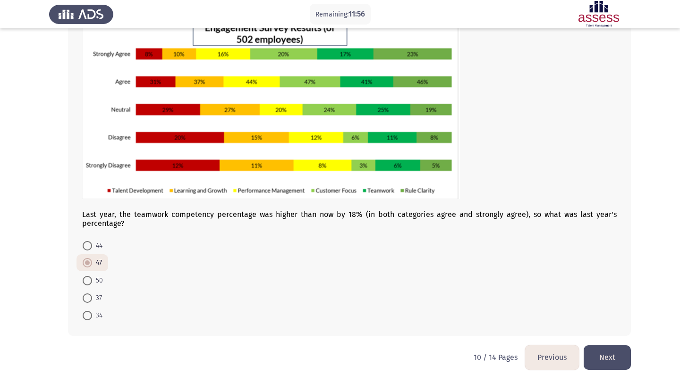
click at [602, 349] on button "Next" at bounding box center [607, 358] width 47 height 24
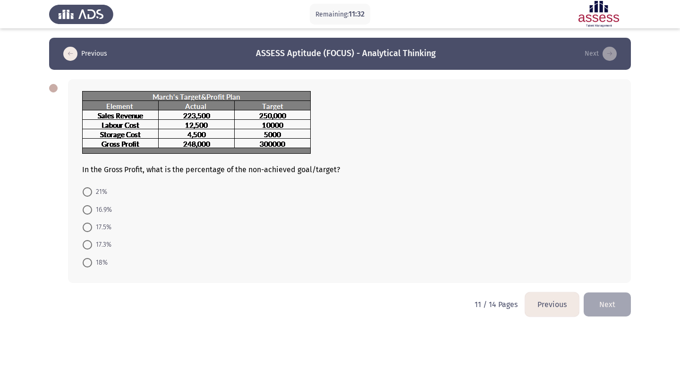
click at [89, 252] on mat-radio-button "17.3%" at bounding box center [97, 244] width 41 height 17
click at [89, 238] on mat-radio-button "17.3%" at bounding box center [97, 244] width 41 height 17
click at [89, 243] on span at bounding box center [87, 244] width 9 height 9
click at [89, 243] on input "17.3%" at bounding box center [87, 244] width 9 height 9
radio input "true"
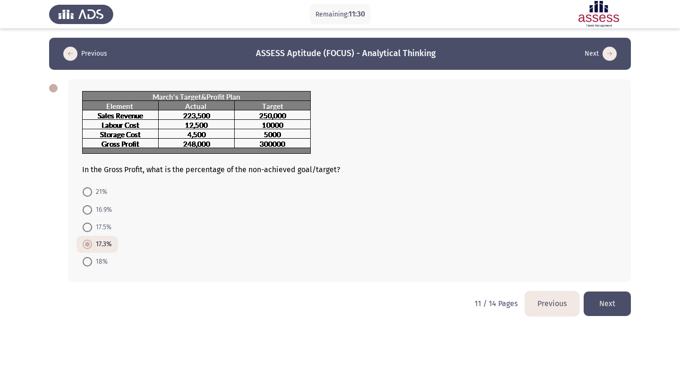
click at [608, 307] on button "Next" at bounding box center [607, 304] width 47 height 24
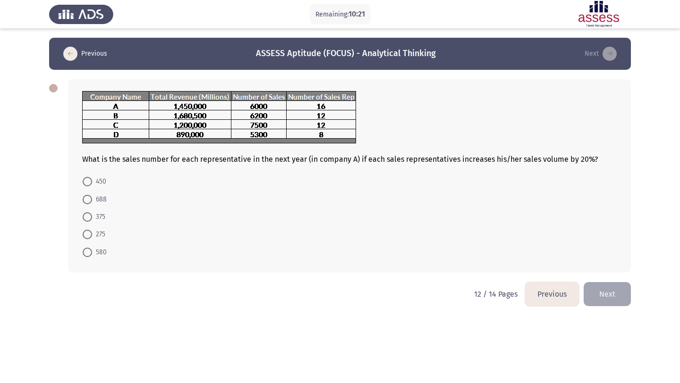
click at [79, 180] on mat-radio-button "450" at bounding box center [95, 181] width 36 height 17
click at [89, 180] on span at bounding box center [87, 181] width 9 height 9
click at [89, 180] on input "450" at bounding box center [87, 181] width 9 height 9
radio input "true"
click at [588, 289] on button "Next" at bounding box center [607, 293] width 47 height 24
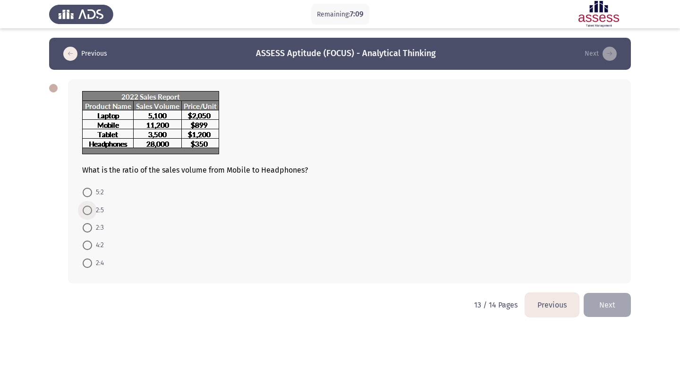
click at [85, 211] on span at bounding box center [87, 210] width 9 height 9
click at [85, 211] on input "2:5" at bounding box center [87, 210] width 9 height 9
radio input "true"
click at [618, 310] on button "Next" at bounding box center [607, 304] width 47 height 24
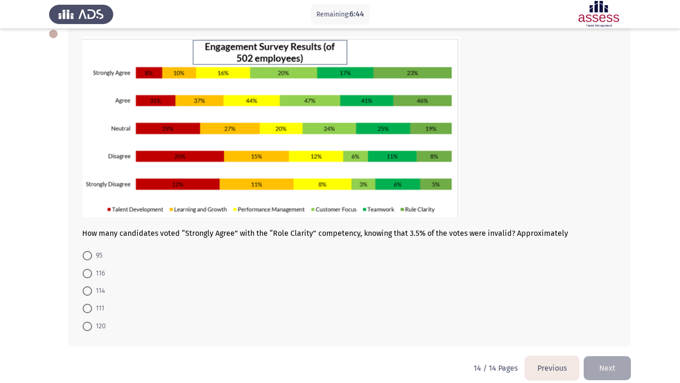
scroll to position [56, 0]
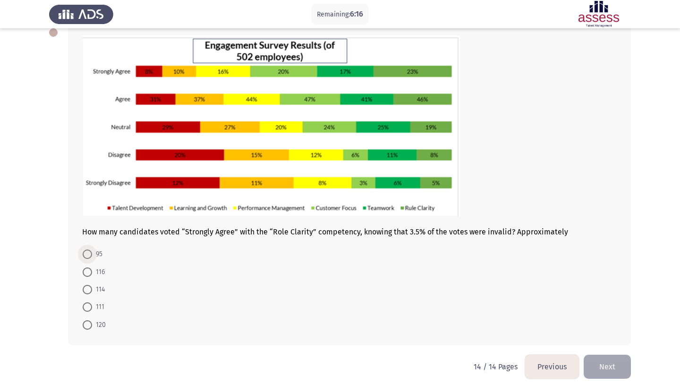
click at [89, 254] on span at bounding box center [87, 254] width 9 height 9
click at [89, 254] on input "95" at bounding box center [87, 254] width 9 height 9
radio input "true"
click at [613, 363] on button "Next" at bounding box center [607, 366] width 47 height 24
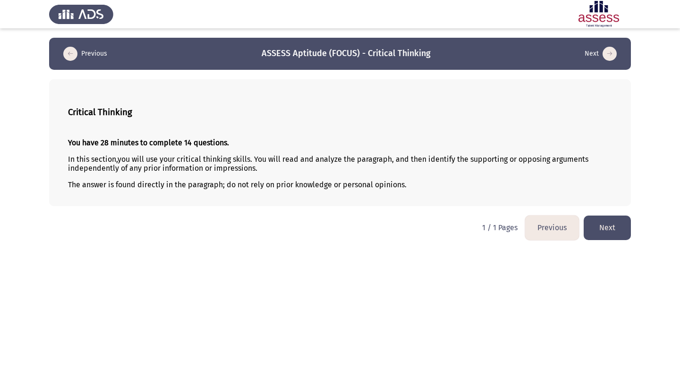
click at [604, 238] on button "Next" at bounding box center [607, 228] width 47 height 24
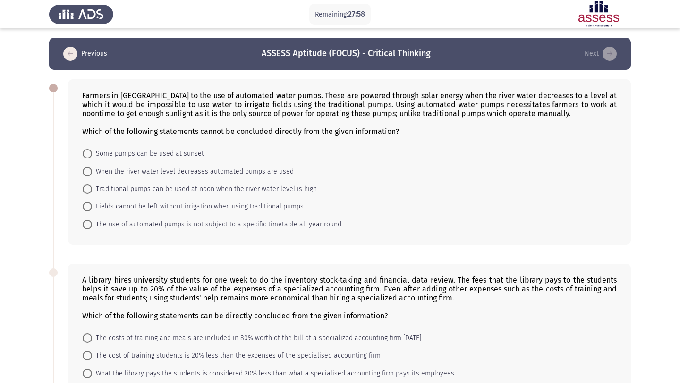
click at [604, 238] on div "Farmers in Palm village resort to the use of automated water pumps. These are p…" at bounding box center [349, 162] width 563 height 166
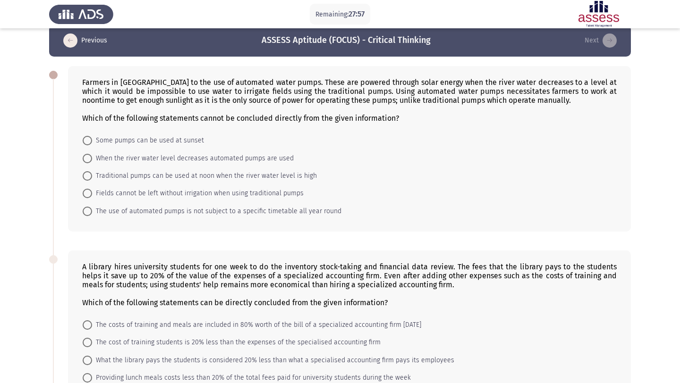
scroll to position [12, 0]
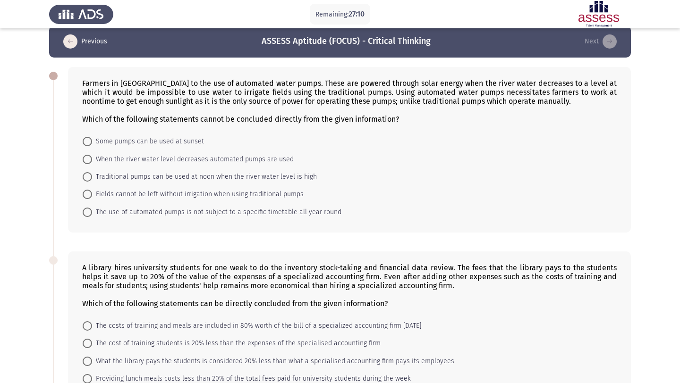
click at [191, 142] on span "Some pumps can be used at sunset" at bounding box center [148, 141] width 112 height 11
click at [92, 142] on input "Some pumps can be used at sunset" at bounding box center [87, 141] width 9 height 9
radio input "true"
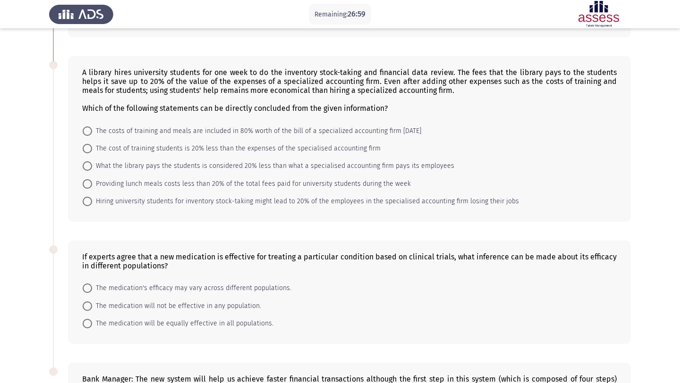
scroll to position [208, 0]
click at [96, 163] on span "What the library pays the students is considered 20% less than what a specialis…" at bounding box center [273, 165] width 362 height 11
click at [92, 163] on input "What the library pays the students is considered 20% less than what a specialis…" at bounding box center [87, 165] width 9 height 9
radio input "true"
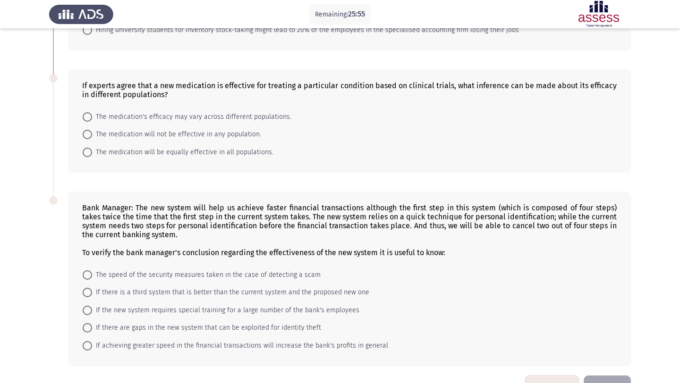
scroll to position [390, 0]
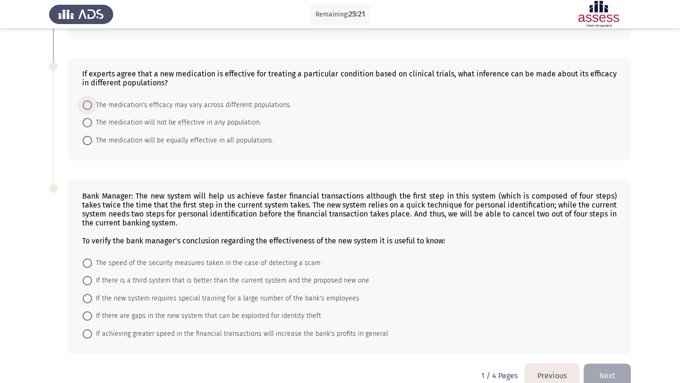
click at [227, 108] on span "The medication's efficacy may vary across different populations." at bounding box center [191, 105] width 199 height 11
click at [92, 108] on input "The medication's efficacy may vary across different populations." at bounding box center [87, 105] width 9 height 9
radio input "true"
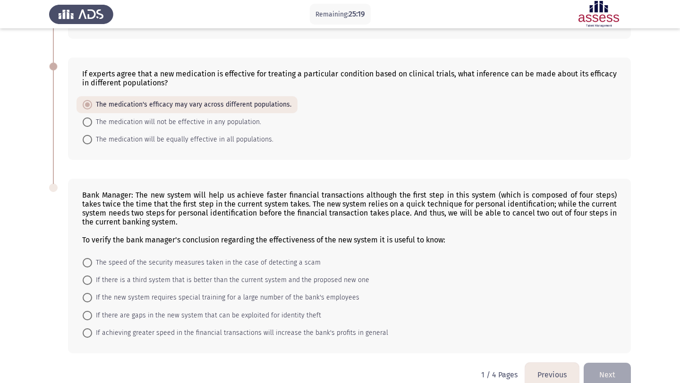
scroll to position [407, 0]
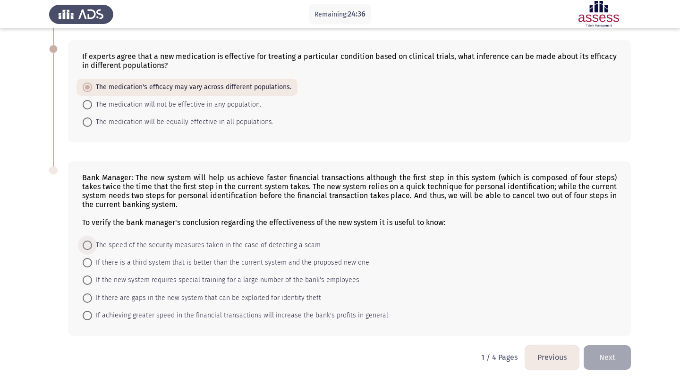
click at [94, 247] on span "The speed of the security measures taken in the case of detecting a scam" at bounding box center [206, 245] width 229 height 11
click at [92, 247] on input "The speed of the security measures taken in the case of detecting a scam" at bounding box center [87, 245] width 9 height 9
radio input "true"
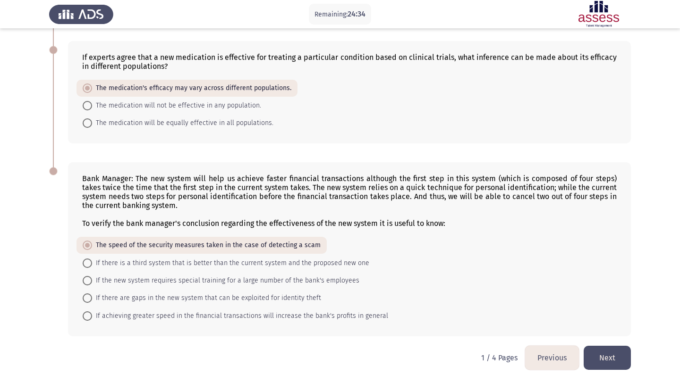
click at [602, 358] on button "Next" at bounding box center [607, 358] width 47 height 24
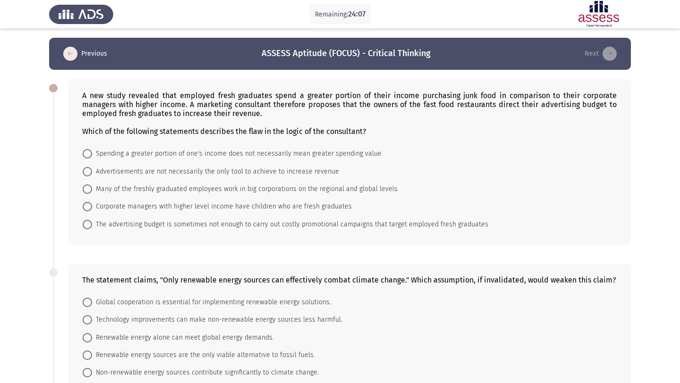
click at [315, 144] on div "A new study revealed that employed fresh graduates spend a greater portion of t…" at bounding box center [349, 162] width 563 height 166
click at [317, 155] on span "Spending a greater portion of one's income does not necessarily mean greater sp…" at bounding box center [236, 153] width 289 height 11
click at [92, 155] on input "Spending a greater portion of one's income does not necessarily mean greater sp…" at bounding box center [87, 153] width 9 height 9
radio input "true"
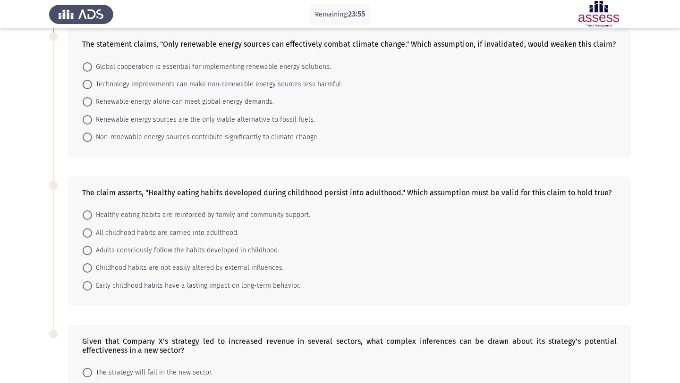
scroll to position [234, 0]
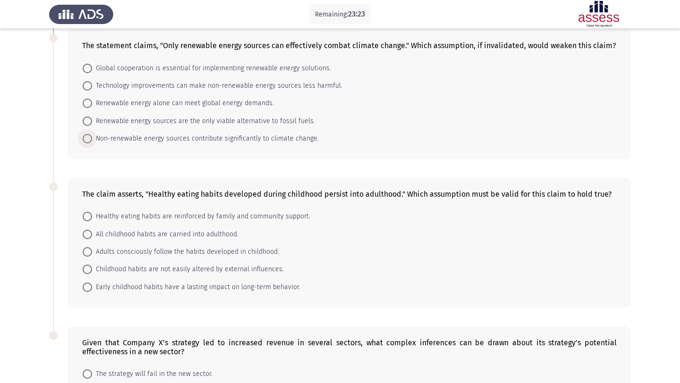
click at [183, 140] on span "Non-renewable energy sources contribute significantly to climate change." at bounding box center [205, 138] width 227 height 11
click at [92, 140] on input "Non-renewable energy sources contribute significantly to climate change." at bounding box center [87, 138] width 9 height 9
radio input "true"
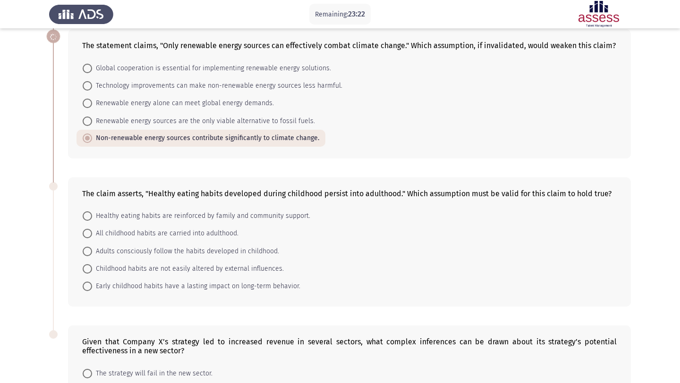
scroll to position [327, 0]
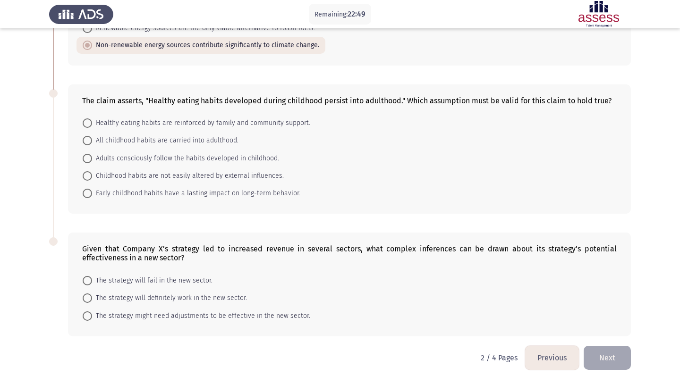
click at [160, 191] on span "Early childhood habits have a lasting impact on long-term behavior." at bounding box center [196, 193] width 208 height 11
click at [92, 191] on input "Early childhood habits have a lasting impact on long-term behavior." at bounding box center [87, 193] width 9 height 9
radio input "true"
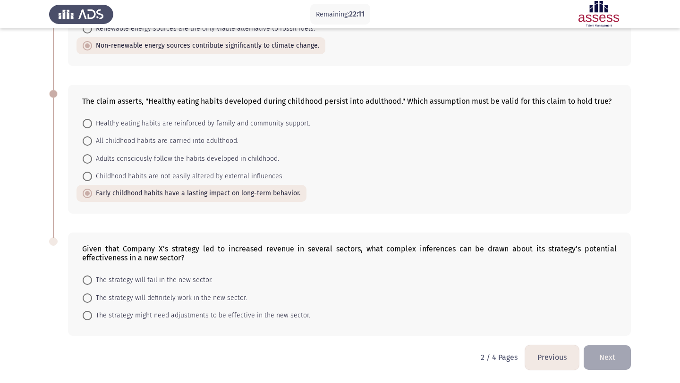
click at [121, 315] on span "The strategy might need adjustments to be effective in the new sector." at bounding box center [201, 315] width 218 height 11
click at [92, 315] on input "The strategy might need adjustments to be effective in the new sector." at bounding box center [87, 315] width 9 height 9
radio input "true"
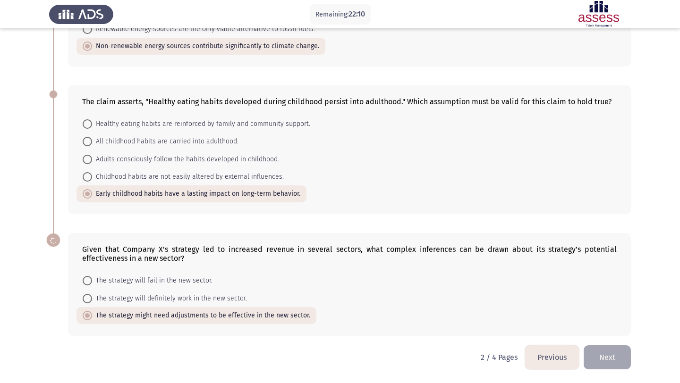
scroll to position [325, 0]
click at [619, 362] on button "Next" at bounding box center [607, 358] width 47 height 24
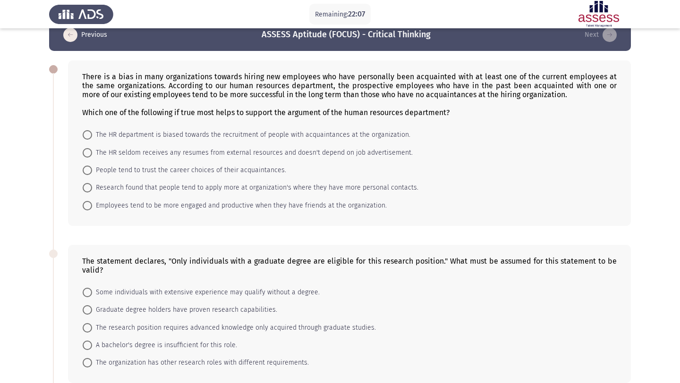
scroll to position [24, 0]
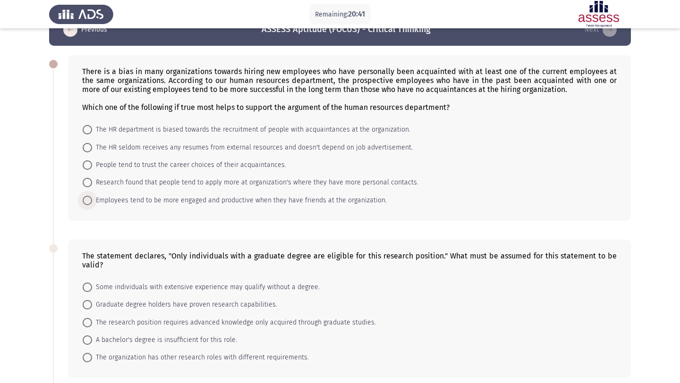
click at [312, 204] on span "Employees tend to be more engaged and productive when they have friends at the …" at bounding box center [239, 200] width 295 height 11
click at [92, 204] on input "Employees tend to be more engaged and productive when they have friends at the …" at bounding box center [87, 200] width 9 height 9
radio input "true"
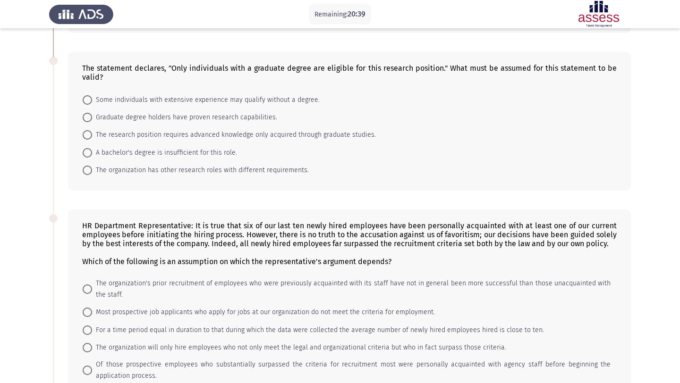
scroll to position [216, 0]
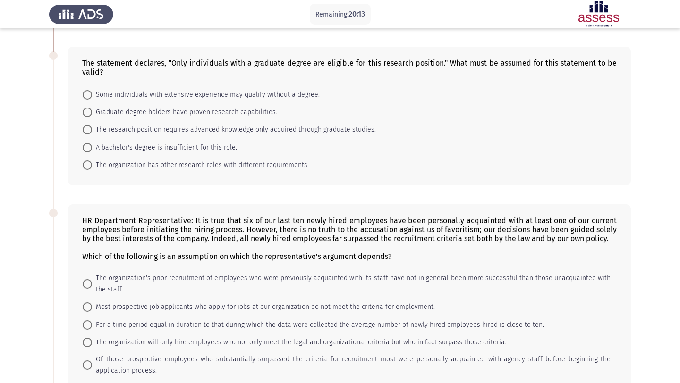
click at [153, 144] on span "A bachelor's degree is insufficient for this role." at bounding box center [164, 147] width 145 height 11
click at [92, 144] on input "A bachelor's degree is insufficient for this role." at bounding box center [87, 147] width 9 height 9
radio input "true"
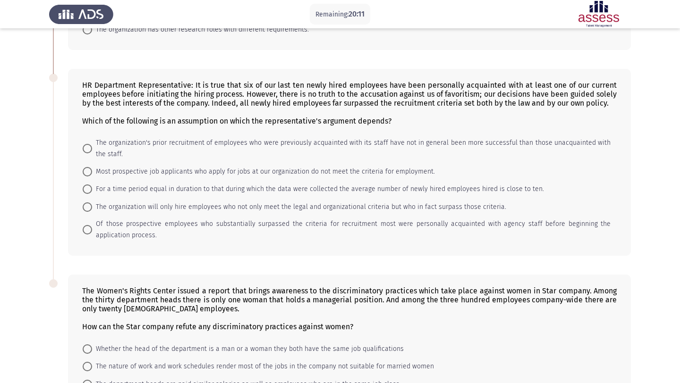
scroll to position [350, 0]
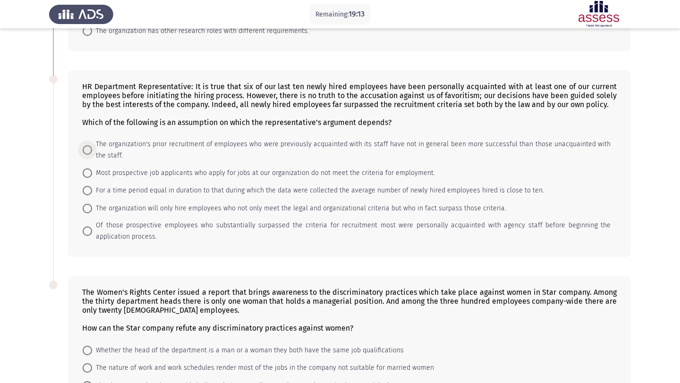
click at [135, 142] on span "The organization's prior recruitment of employees who were previously acquainte…" at bounding box center [351, 150] width 519 height 23
click at [92, 145] on input "The organization's prior recruitment of employees who were previously acquainte…" at bounding box center [87, 149] width 9 height 9
radio input "true"
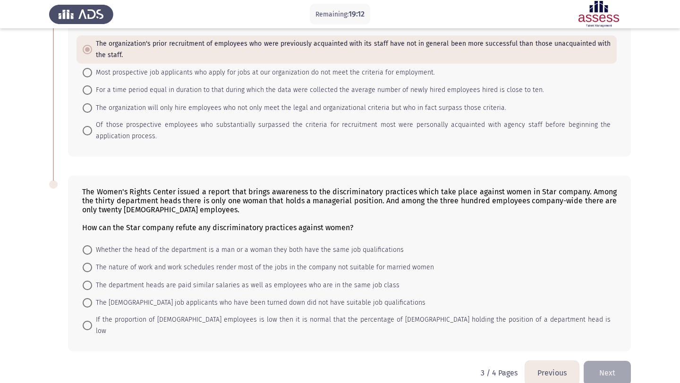
scroll to position [455, 0]
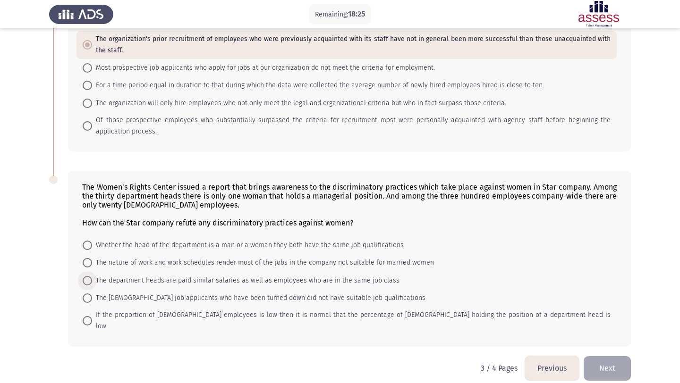
click at [162, 281] on span "The department heads are paid similar salaries as well as employees who are in …" at bounding box center [245, 280] width 307 height 11
click at [92, 281] on input "The department heads are paid similar salaries as well as employees who are in …" at bounding box center [87, 280] width 9 height 9
radio input "true"
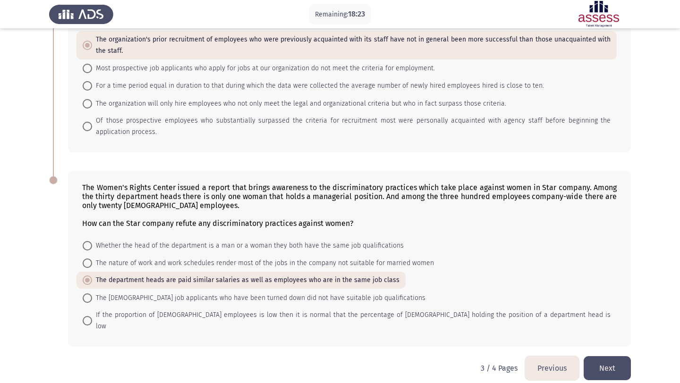
click at [602, 365] on button "Next" at bounding box center [607, 369] width 47 height 24
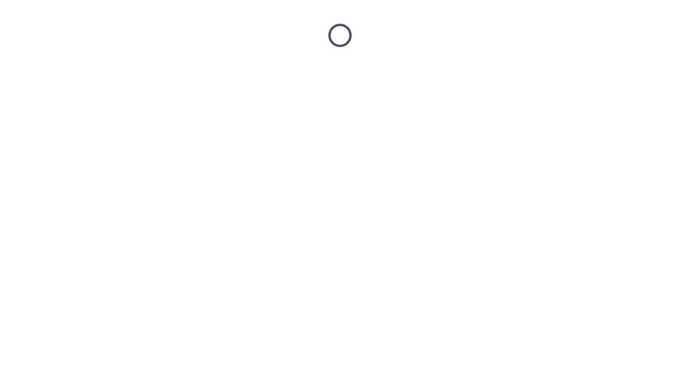
scroll to position [0, 0]
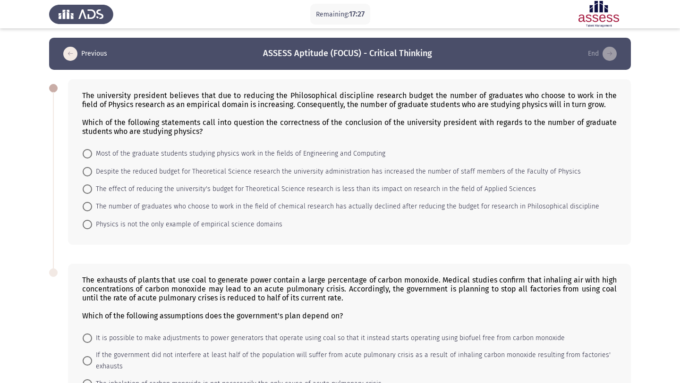
click at [230, 154] on span "Most of the graduate students studying physics work in the fields of Engineerin…" at bounding box center [238, 153] width 293 height 11
click at [92, 154] on input "Most of the graduate students studying physics work in the fields of Engineerin…" at bounding box center [87, 153] width 9 height 9
radio input "true"
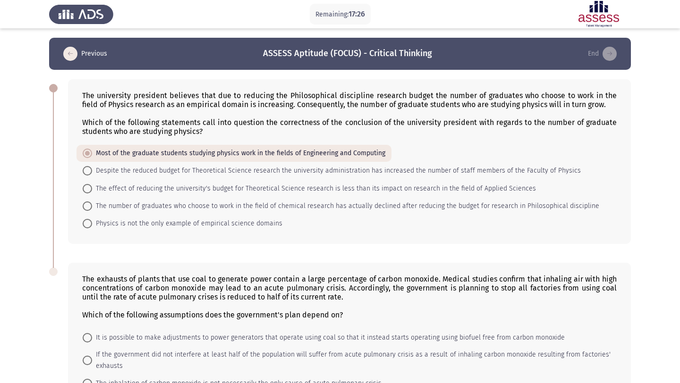
scroll to position [103, 0]
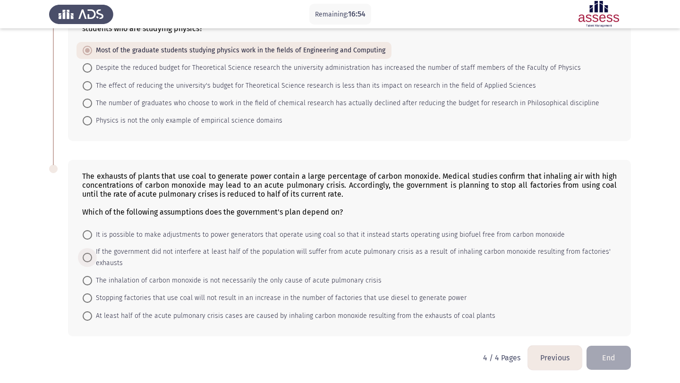
click at [143, 256] on span "If the government did not interfere at least half of the population will suffer…" at bounding box center [351, 258] width 519 height 23
click at [92, 256] on input "If the government did not interfere at least half of the population will suffer…" at bounding box center [87, 257] width 9 height 9
radio input "true"
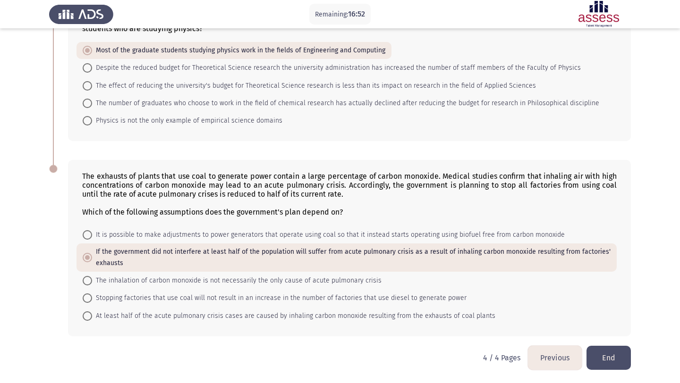
click at [613, 357] on button "End" at bounding box center [609, 358] width 44 height 24
